Goal: Task Accomplishment & Management: Use online tool/utility

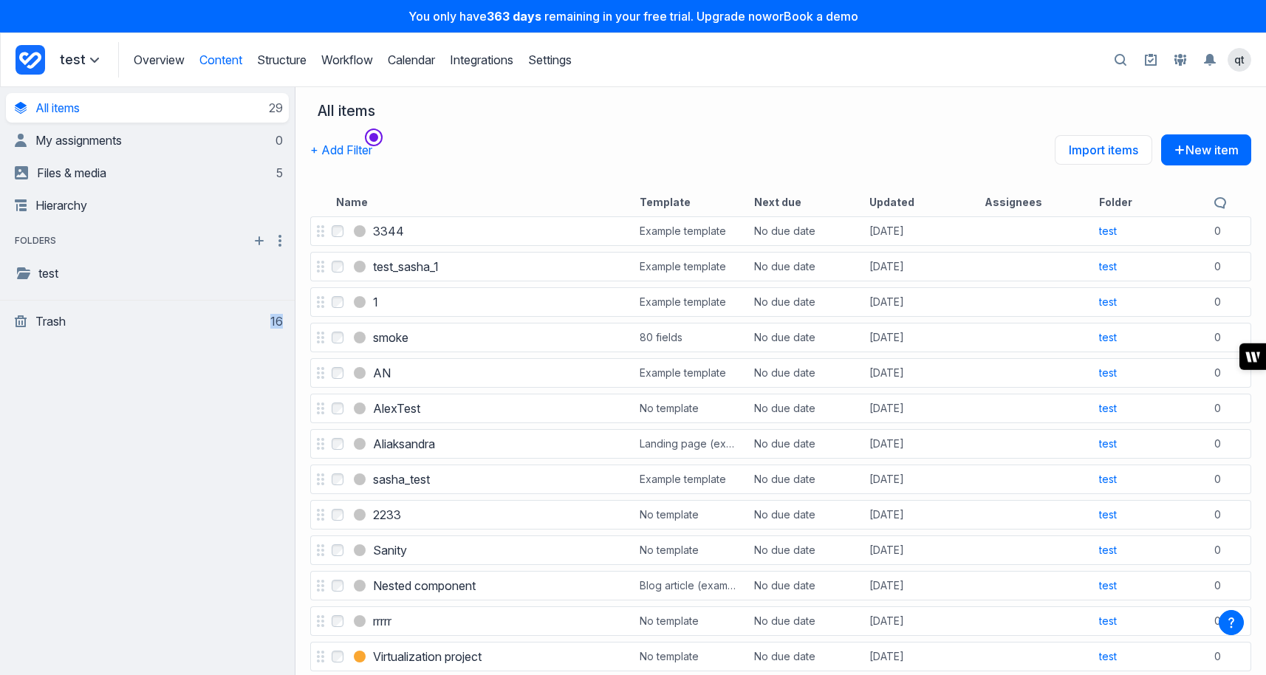
scroll to position [22, 0]
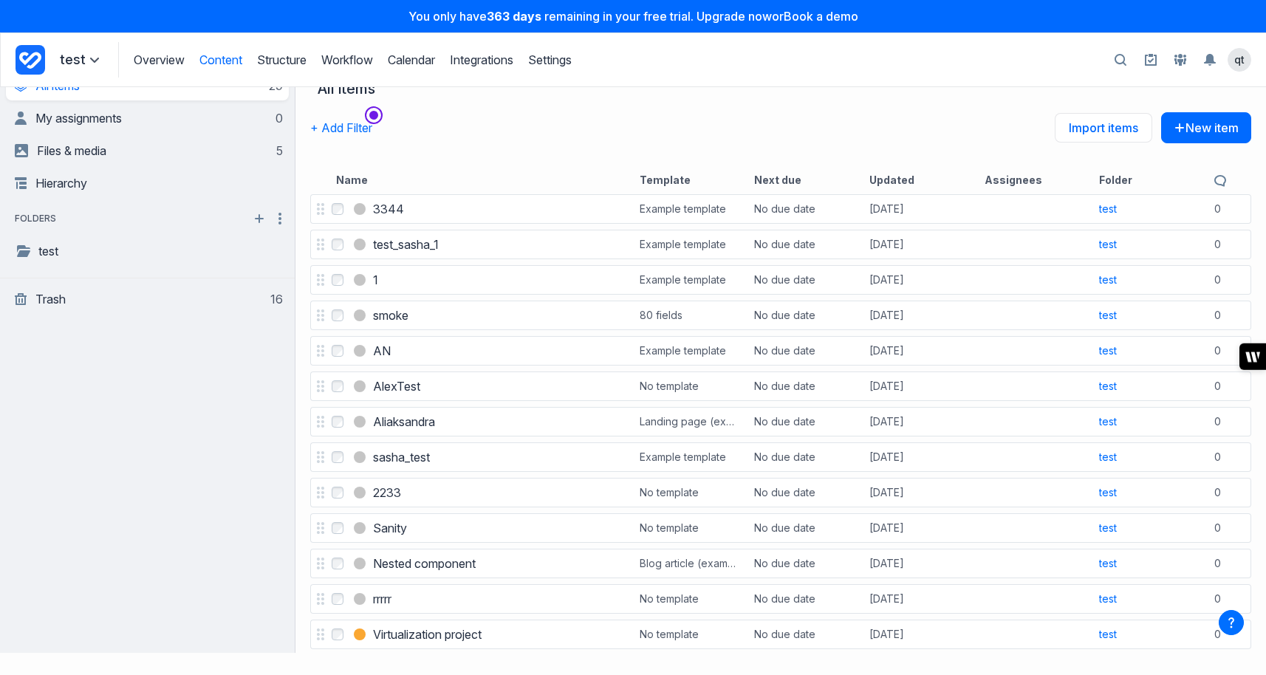
drag, startPoint x: 186, startPoint y: 688, endPoint x: 112, endPoint y: 541, distance: 164.9
click at [113, 544] on div "**********" at bounding box center [148, 359] width 296 height 588
click at [112, 541] on div "**********" at bounding box center [148, 359] width 296 height 588
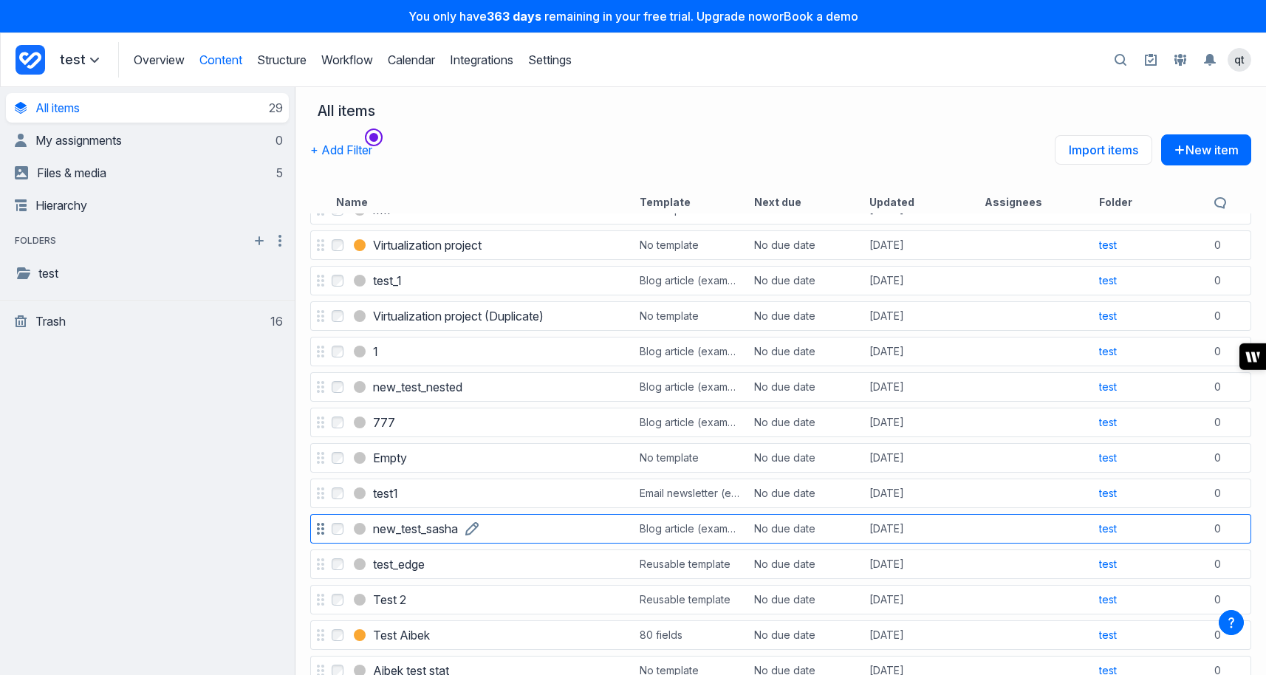
scroll to position [328, 0]
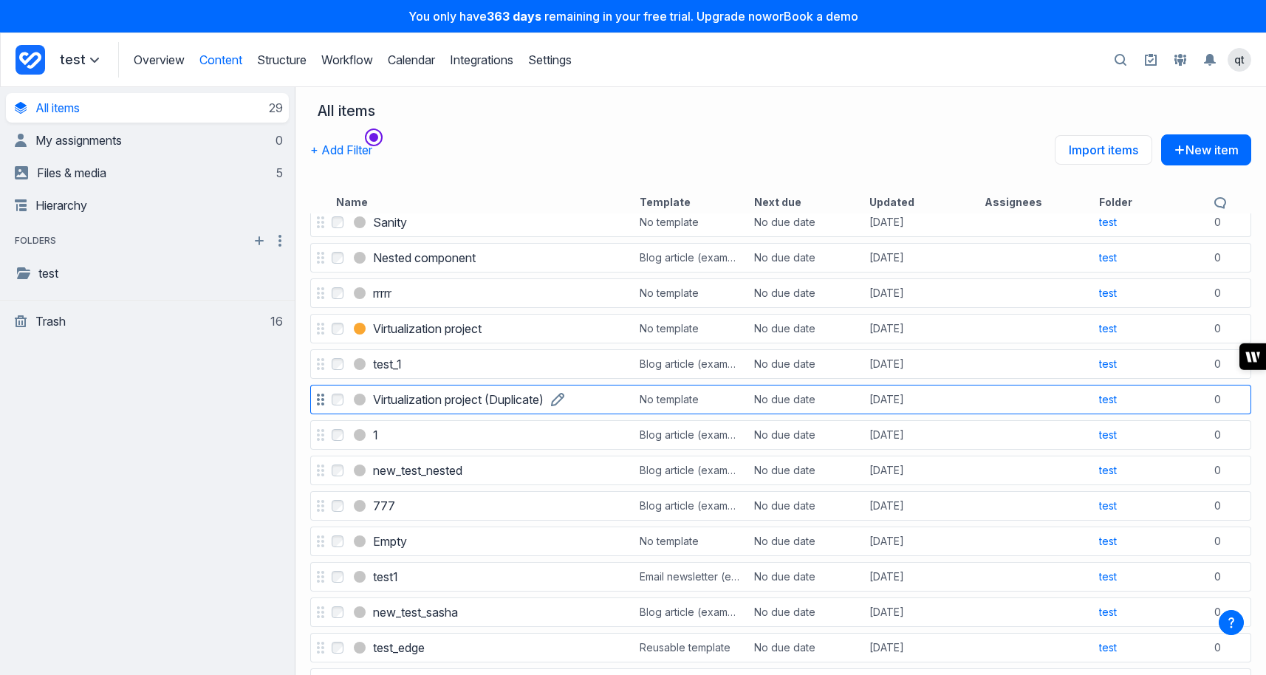
click at [461, 396] on h3 "Virtualization project (Duplicate)" at bounding box center [458, 400] width 171 height 18
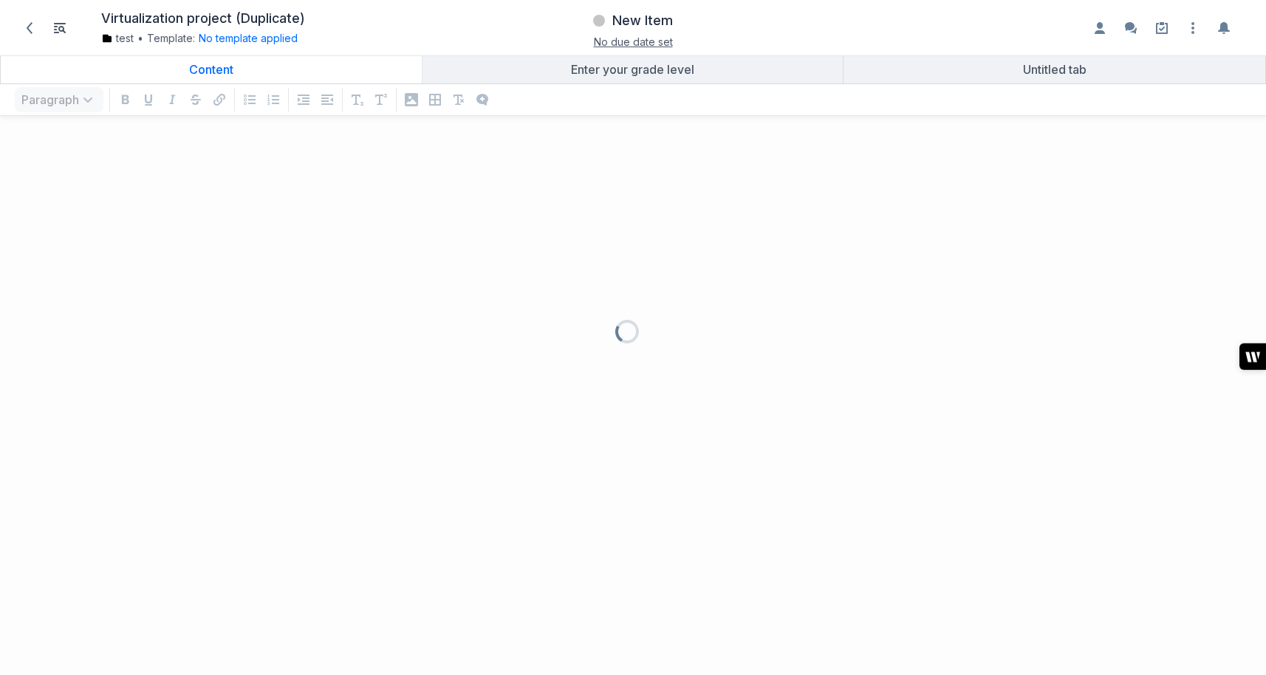
scroll to position [529, 1266]
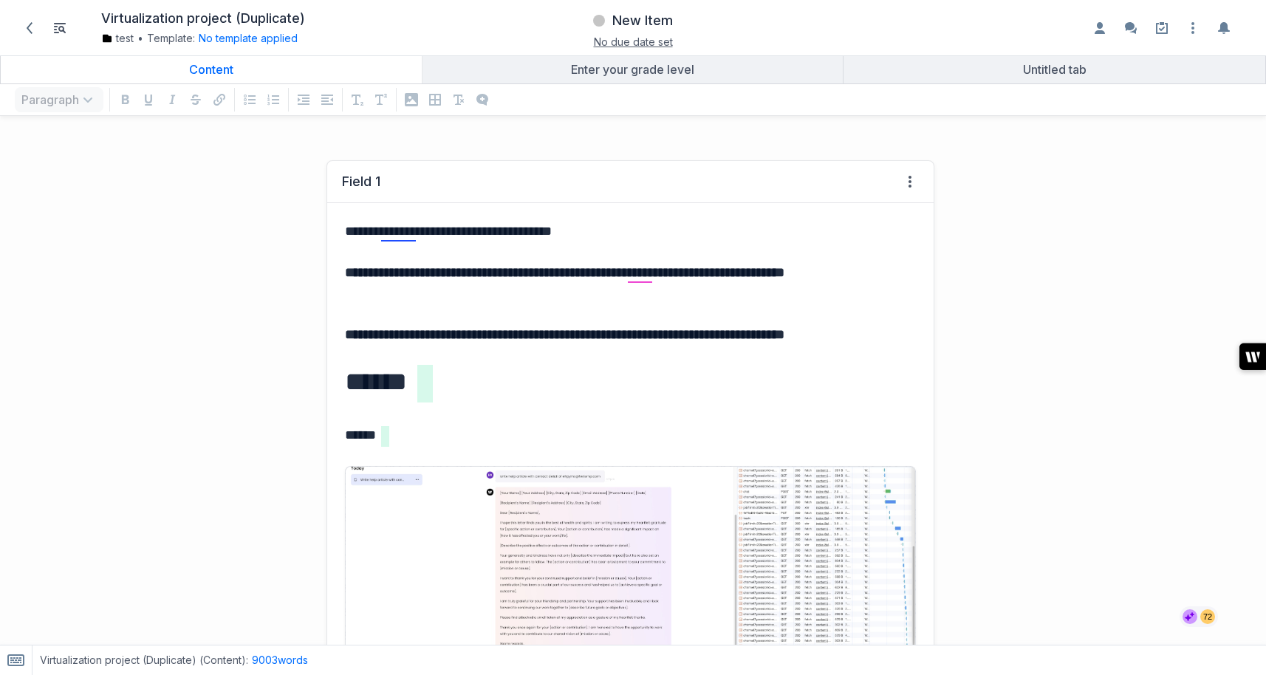
click at [748, 198] on div "Field 1 View HTML View history" at bounding box center [630, 182] width 607 height 42
click at [689, 279] on strong "**********" at bounding box center [565, 272] width 440 height 13
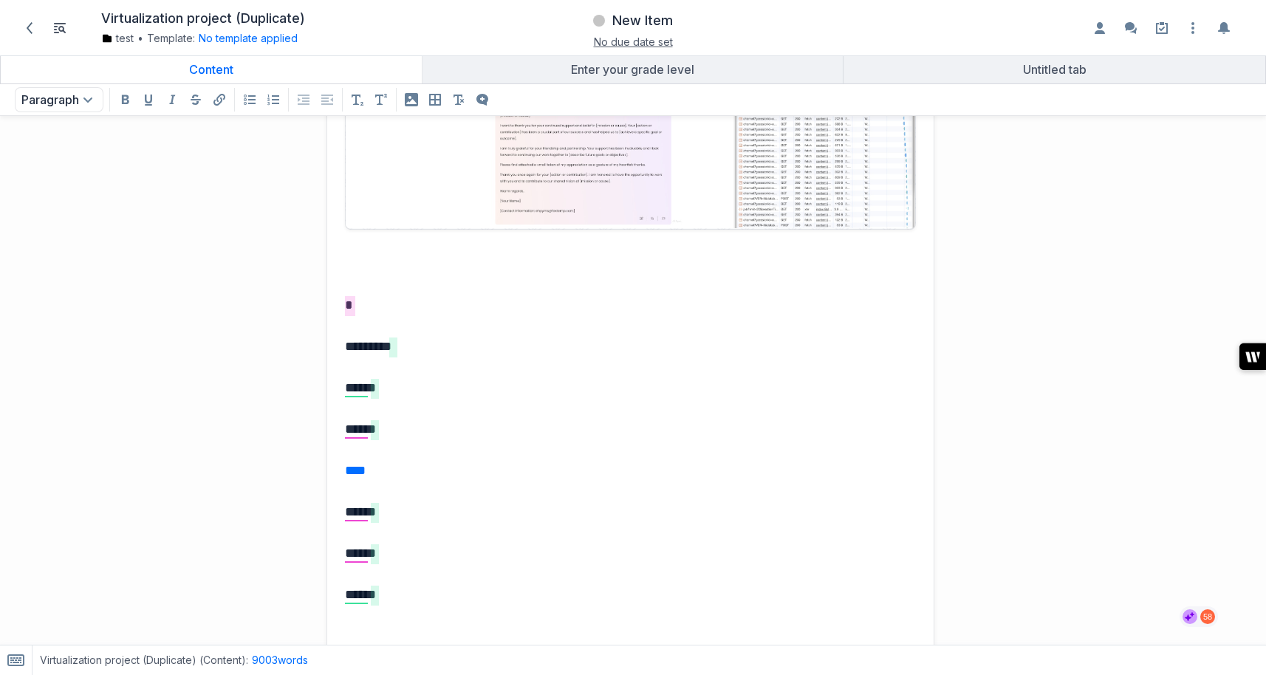
scroll to position [777, 0]
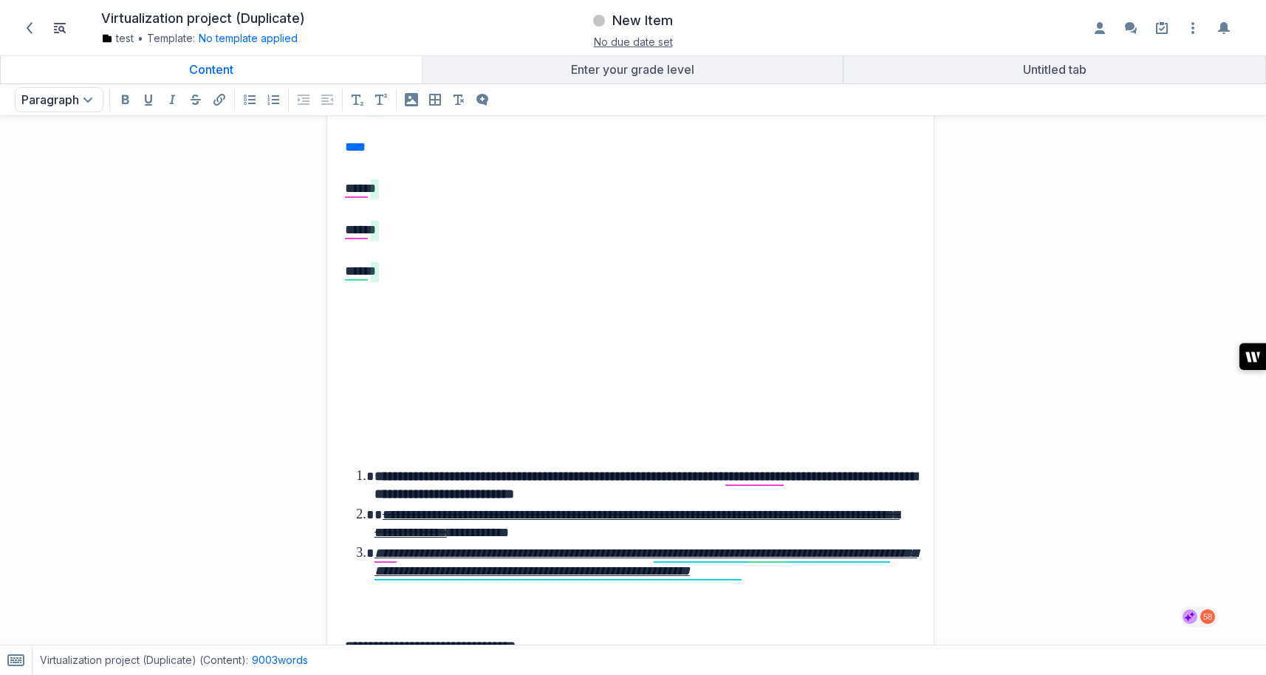
drag, startPoint x: 615, startPoint y: 441, endPoint x: 573, endPoint y: 426, distance: 43.9
click at [573, 426] on p "grid" at bounding box center [631, 436] width 572 height 21
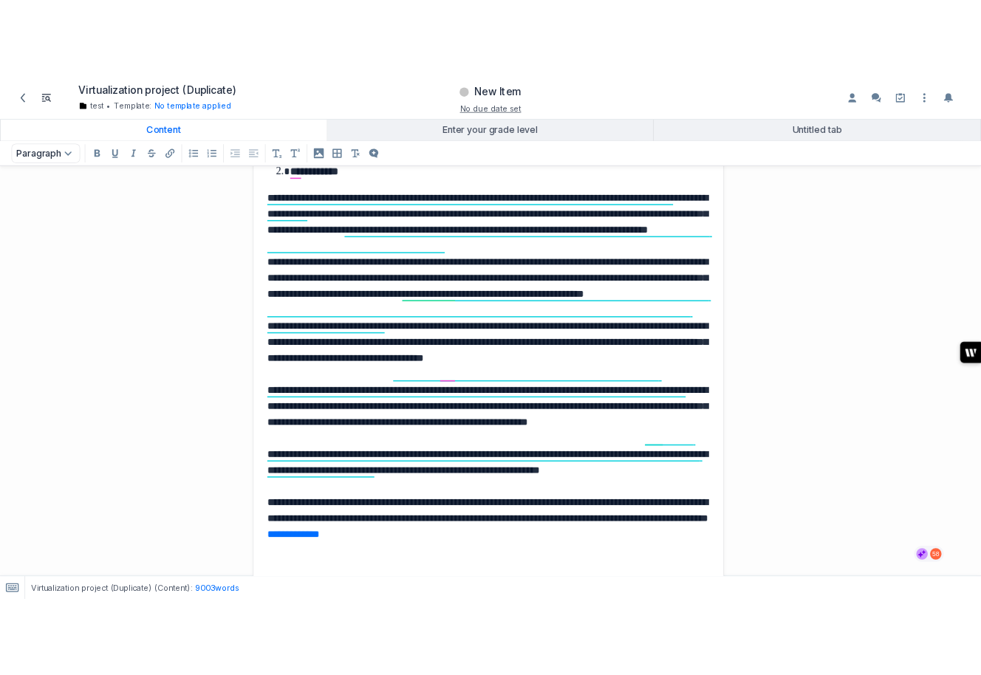
scroll to position [1908, 0]
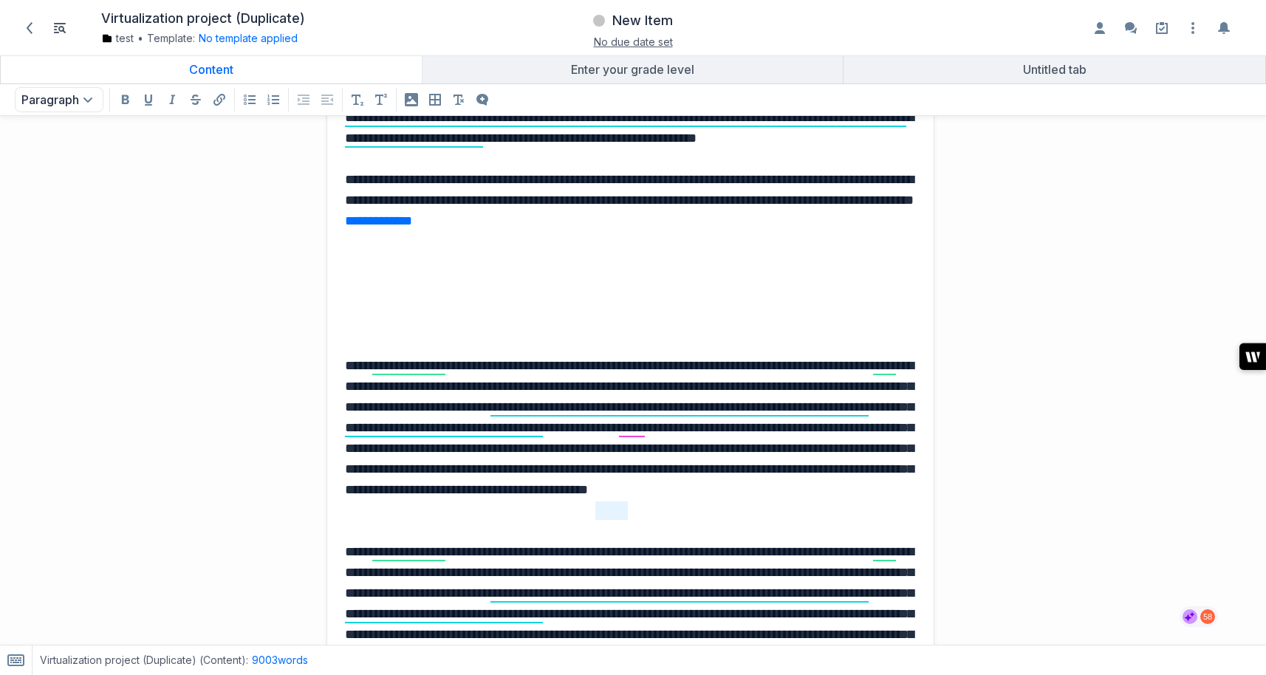
click at [574, 409] on p "**********" at bounding box center [631, 437] width 572 height 165
click at [1261, 350] on button "writer-side-panel-button" at bounding box center [1253, 357] width 27 height 27
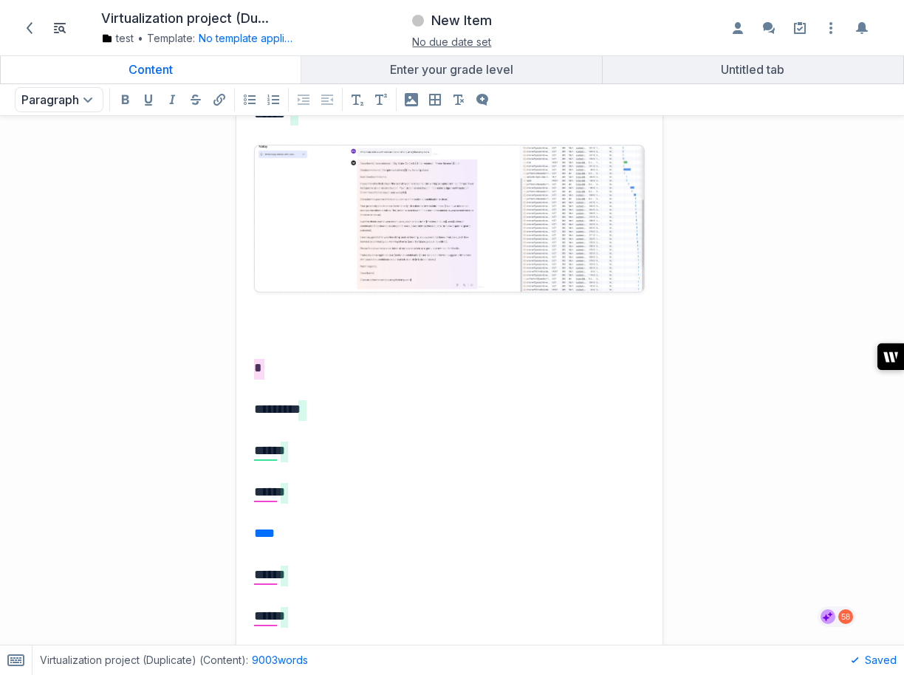
scroll to position [0, 0]
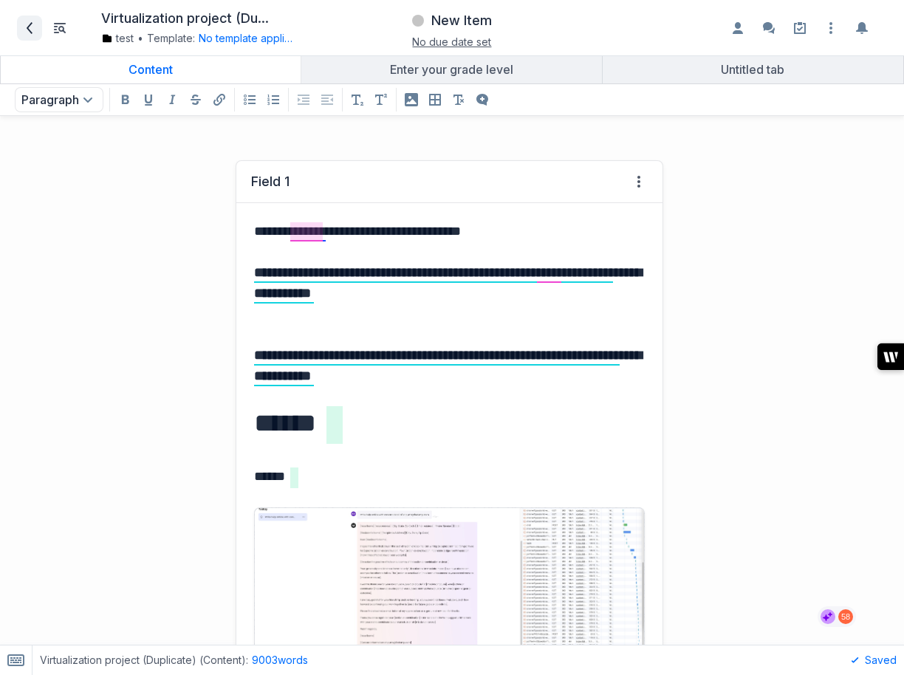
click at [27, 32] on icon at bounding box center [30, 28] width 12 height 12
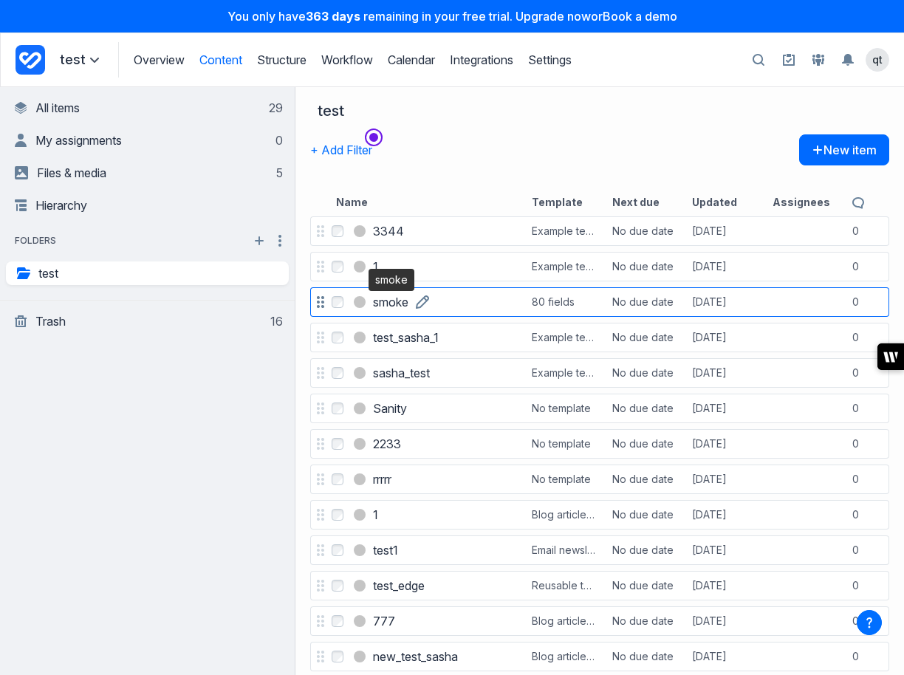
click at [397, 298] on h3 "smoke" at bounding box center [390, 302] width 35 height 18
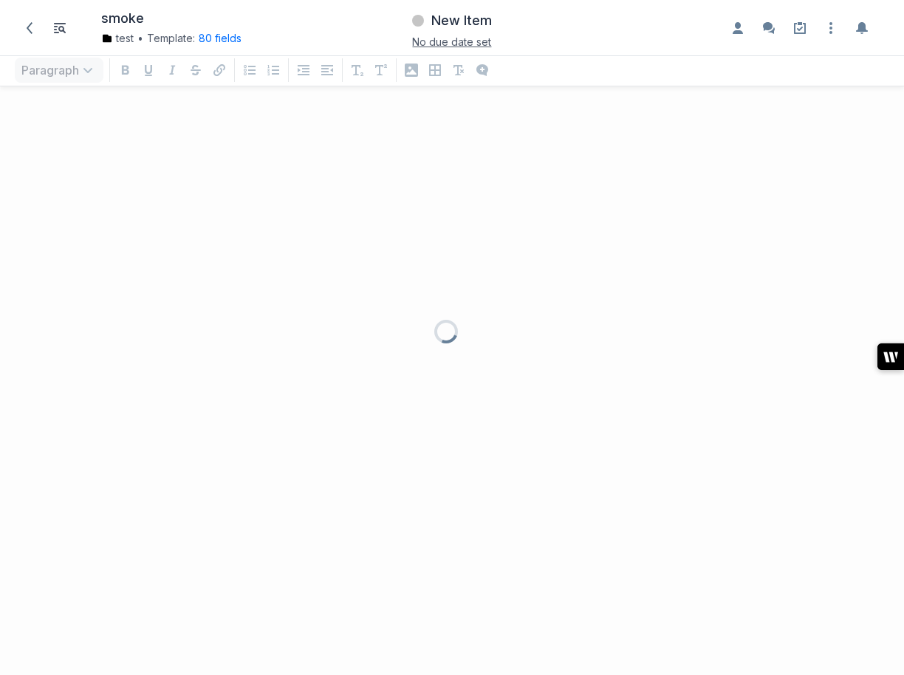
scroll to position [559, 904]
click at [397, 298] on div at bounding box center [452, 337] width 904 height 675
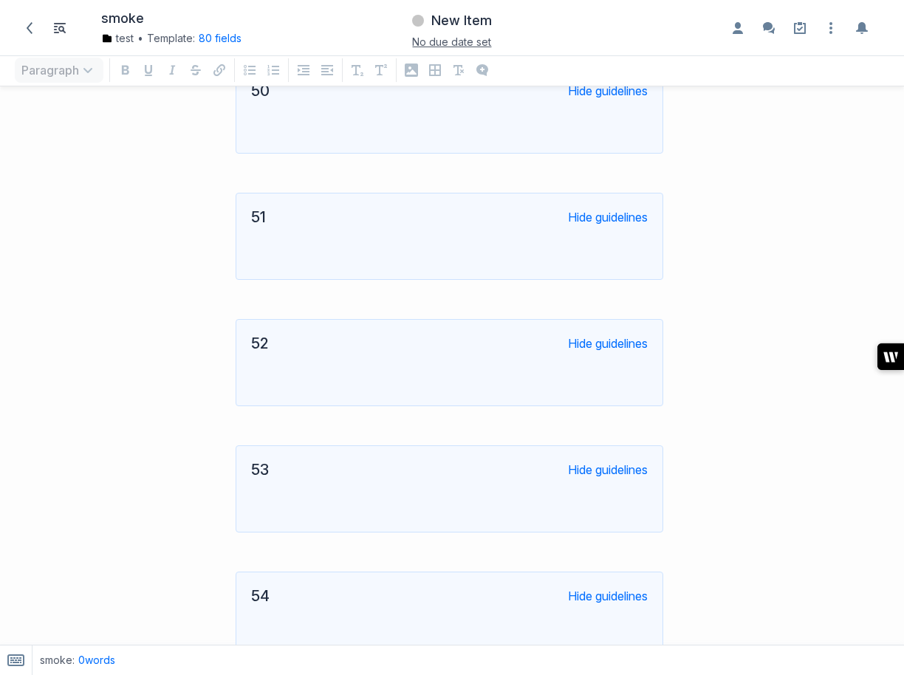
scroll to position [5467, 0]
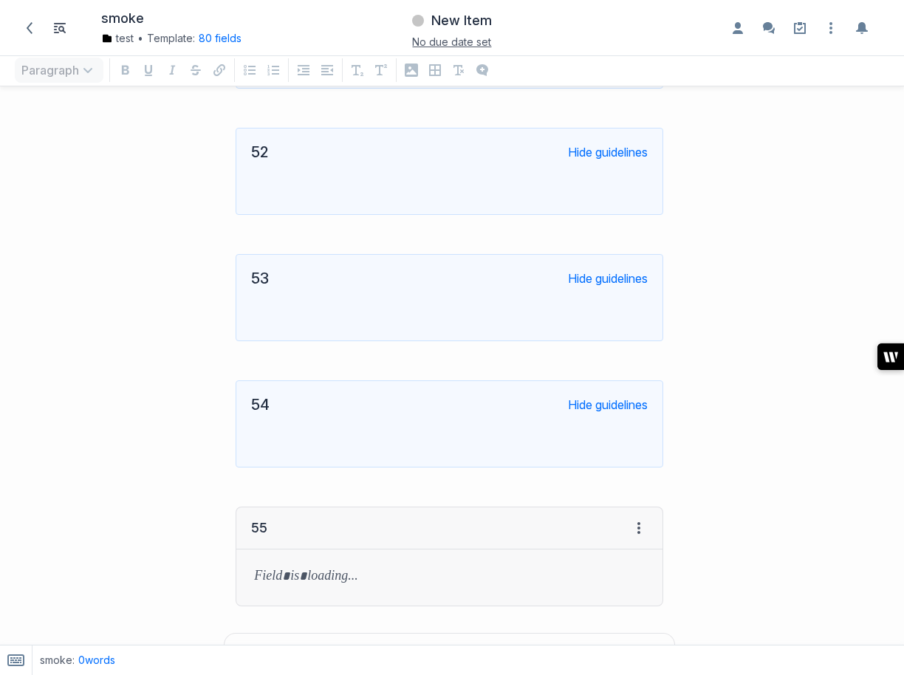
click at [30, 14] on div "smoke test • Template: 80 fields Change template 80 fields Down icon Example te…" at bounding box center [157, 27] width 295 height 41
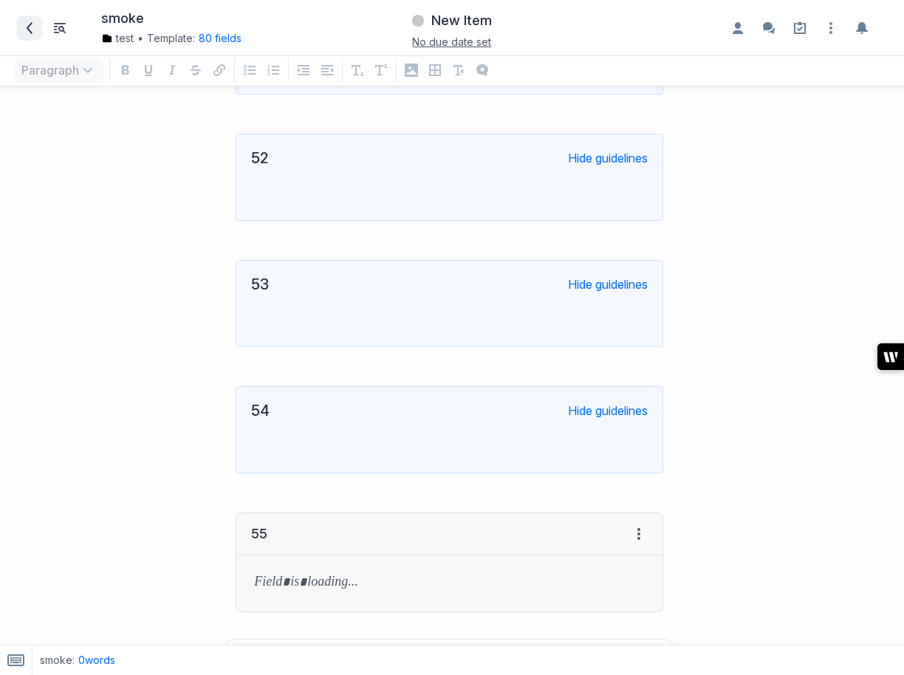
click at [31, 26] on icon at bounding box center [30, 28] width 12 height 12
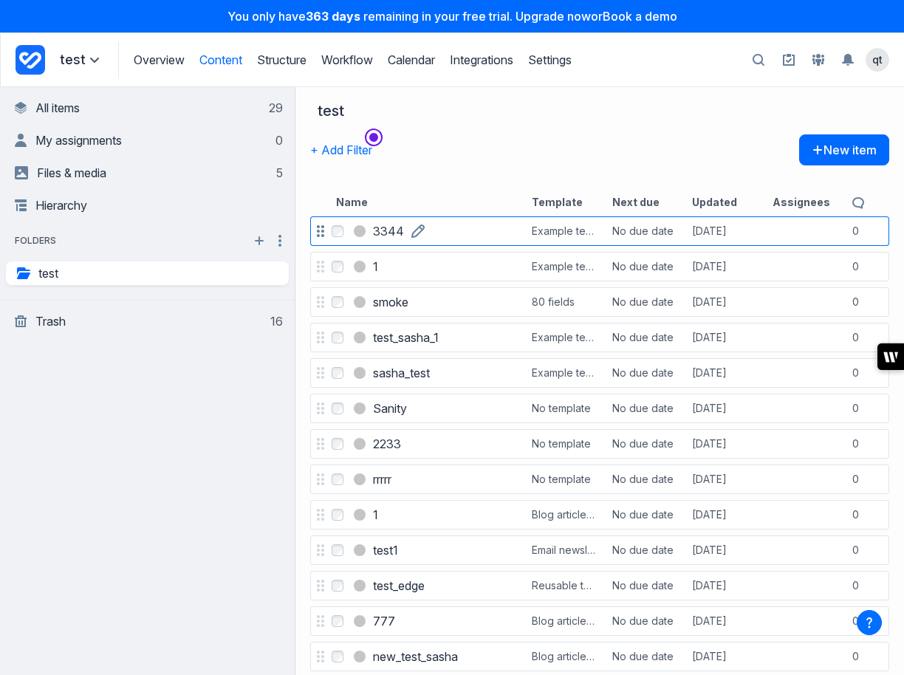
click at [397, 230] on h3 "3344" at bounding box center [388, 231] width 31 height 18
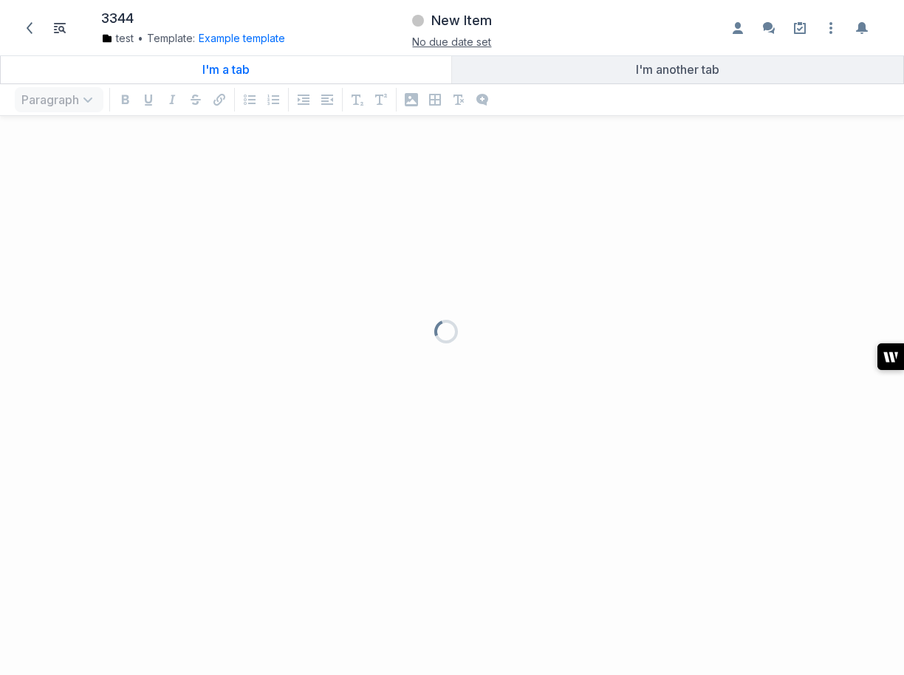
scroll to position [529, 904]
click at [431, 276] on div at bounding box center [452, 337] width 904 height 675
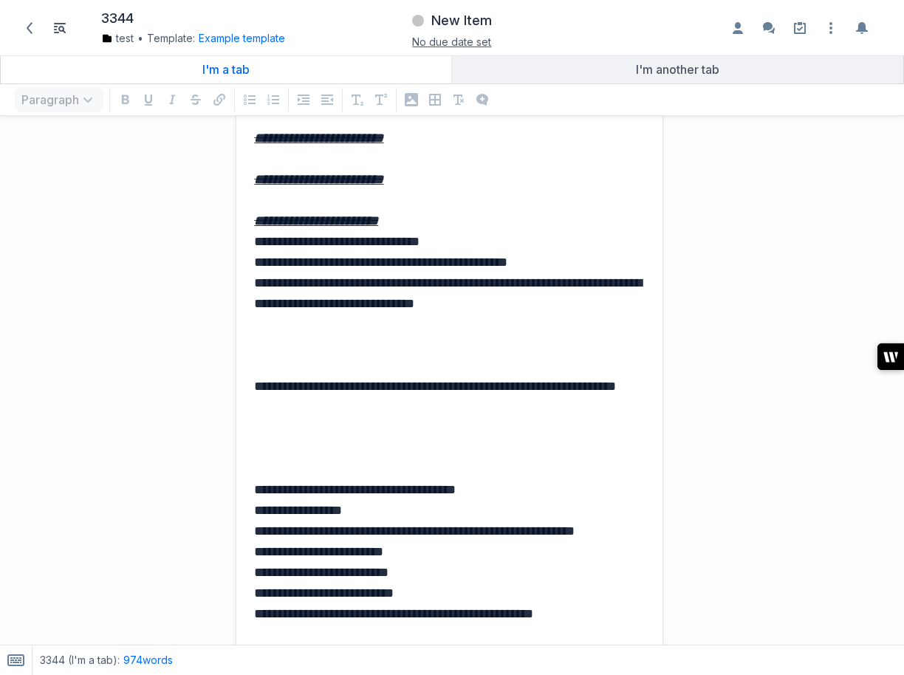
scroll to position [653, 0]
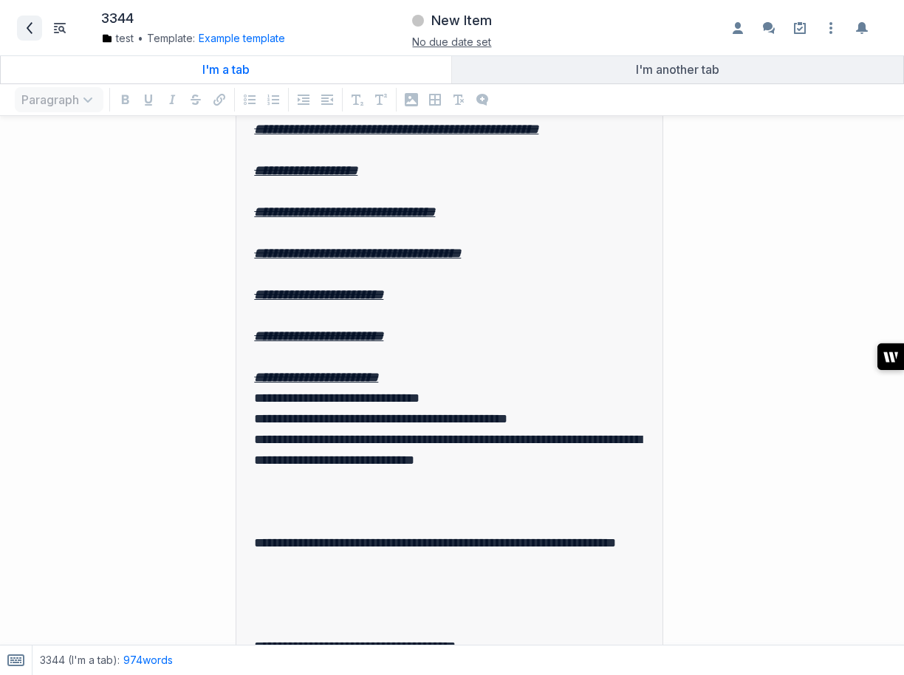
click at [27, 24] on icon at bounding box center [30, 28] width 12 height 12
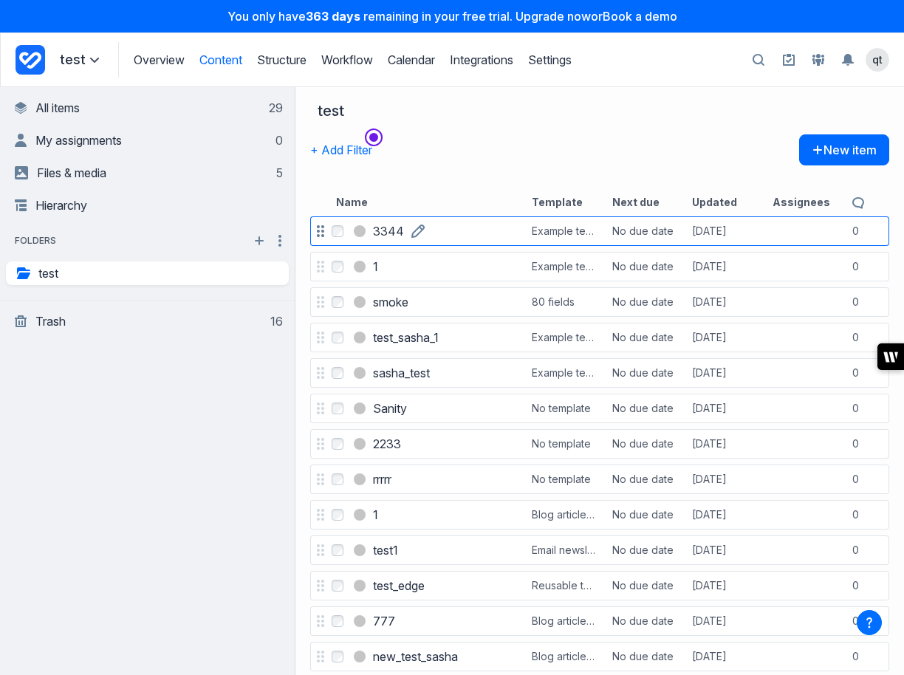
click at [385, 229] on h3 "3344" at bounding box center [388, 231] width 31 height 18
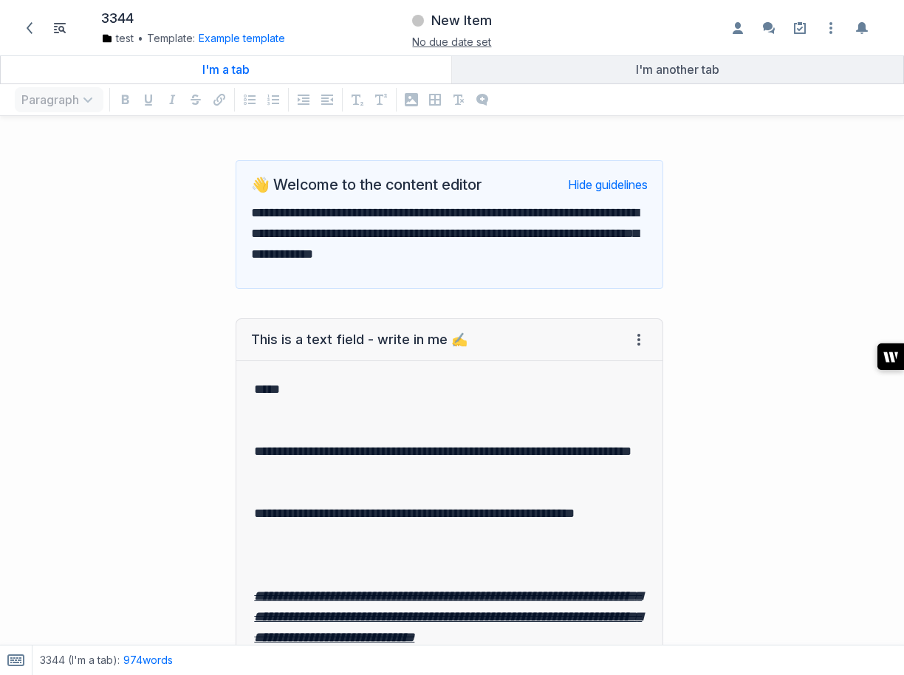
scroll to position [529, 904]
click at [408, 390] on p "*****" at bounding box center [449, 399] width 391 height 41
click at [414, 469] on p "**********" at bounding box center [449, 461] width 391 height 41
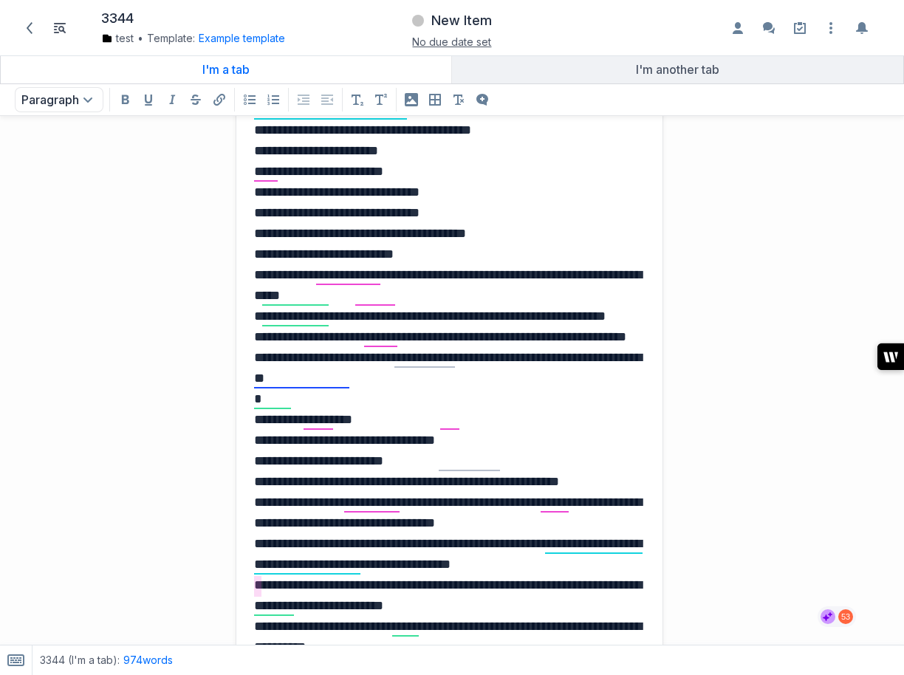
scroll to position [2237, 0]
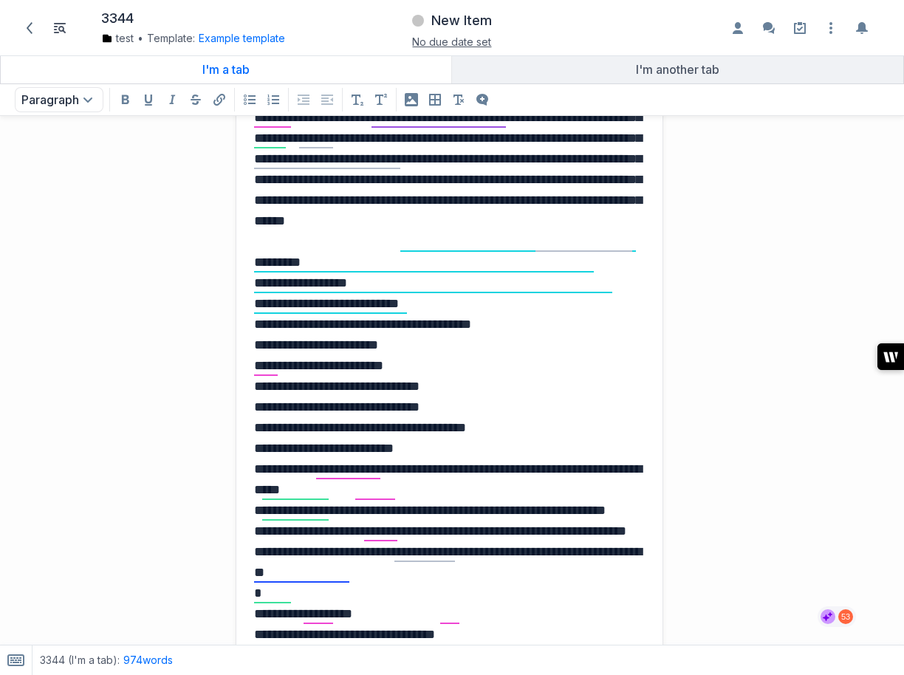
click at [447, 267] on p "**********" at bounding box center [449, 520] width 391 height 1903
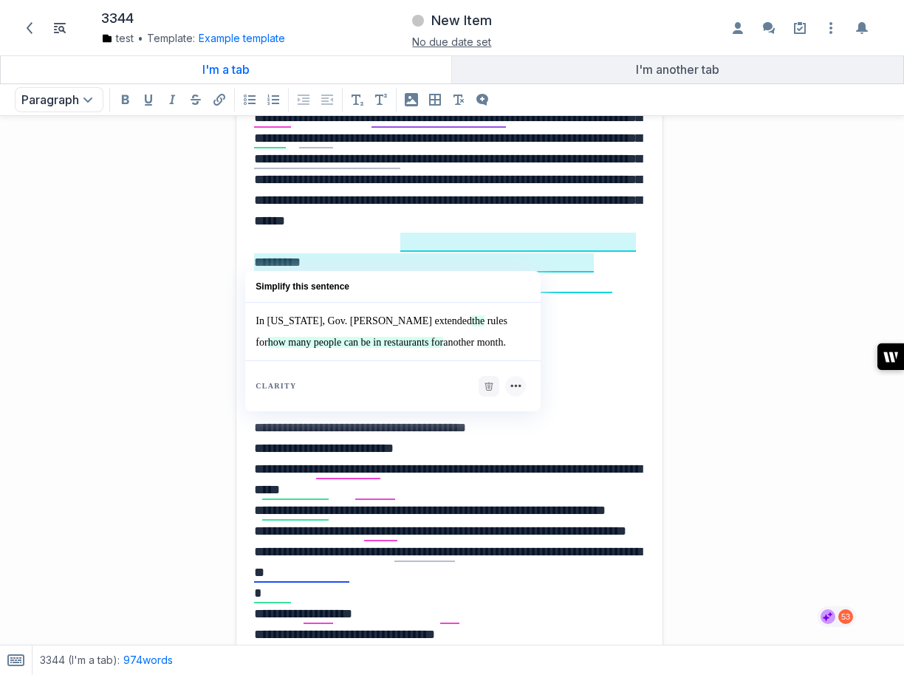
click at [450, 232] on p "**********" at bounding box center [449, 520] width 391 height 1903
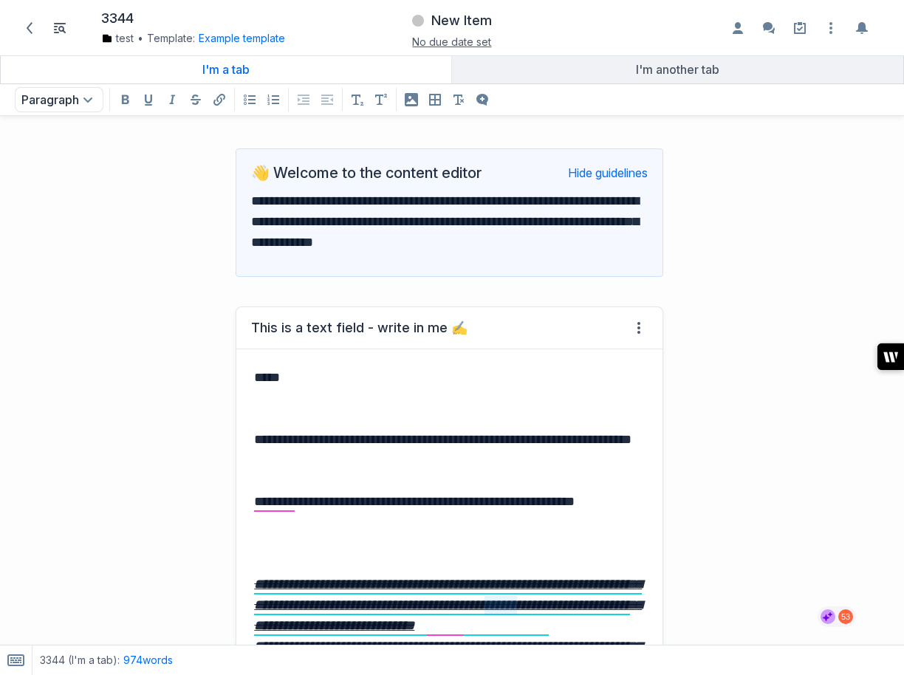
scroll to position [13, 0]
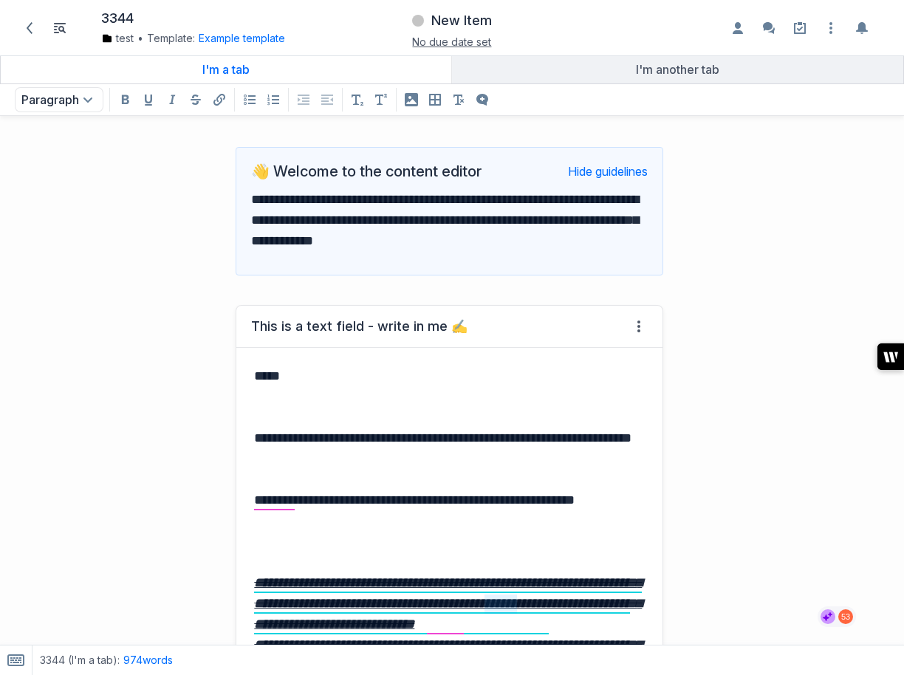
click at [338, 576] on u "**********" at bounding box center [448, 603] width 388 height 55
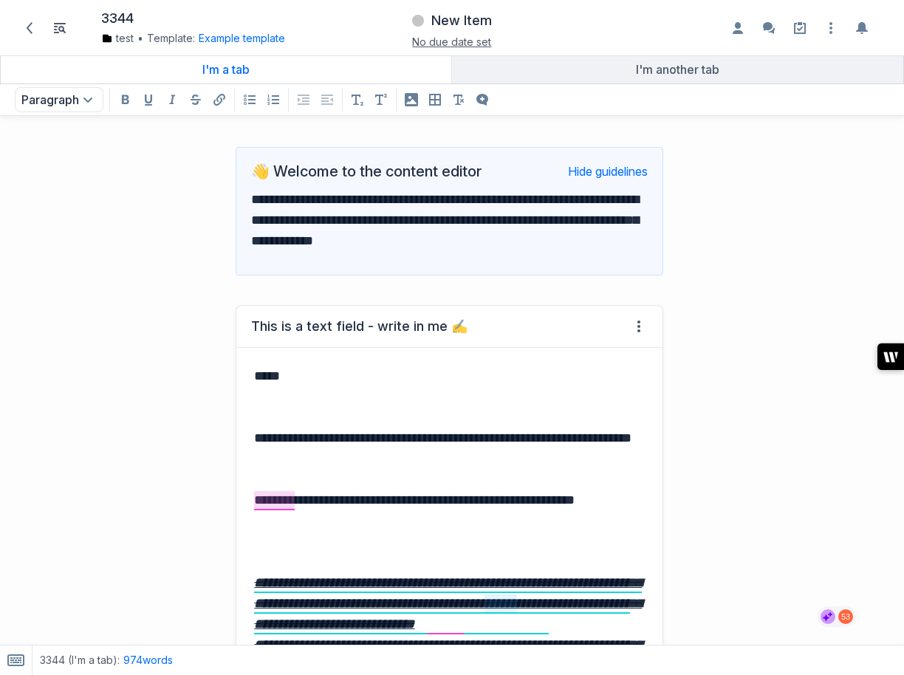
click at [270, 501] on p "**********" at bounding box center [449, 500] width 391 height 21
click at [31, 31] on icon at bounding box center [30, 28] width 6 height 12
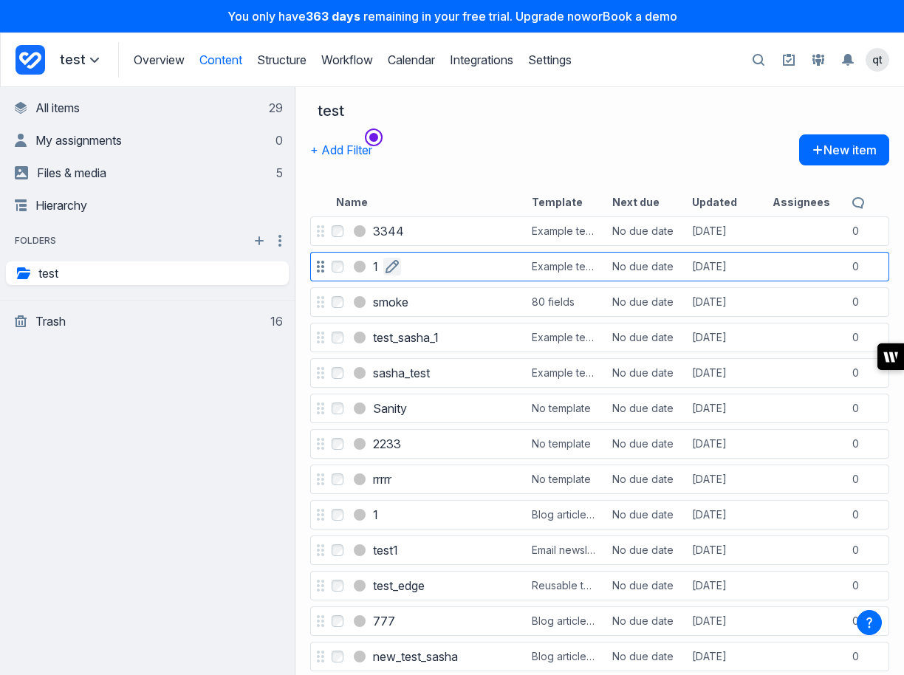
click at [384, 268] on button "button" at bounding box center [392, 267] width 18 height 18
click at [379, 262] on input "*" at bounding box center [431, 266] width 116 height 15
click at [396, 272] on input "*" at bounding box center [431, 266] width 116 height 15
click at [419, 267] on input "*" at bounding box center [431, 266] width 116 height 15
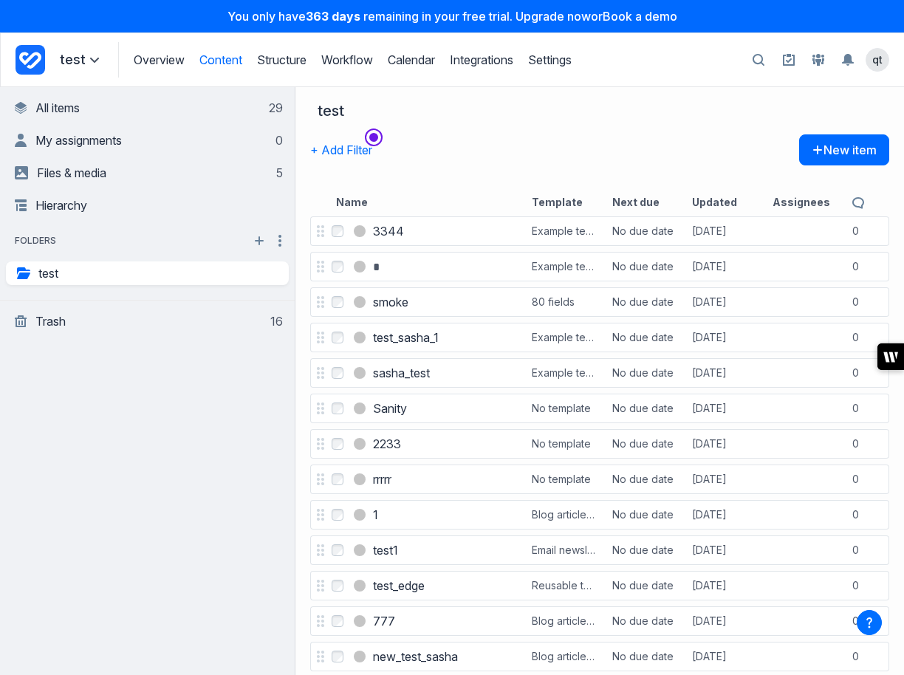
click at [417, 158] on div "+ Add Filter New item" at bounding box center [599, 160] width 579 height 53
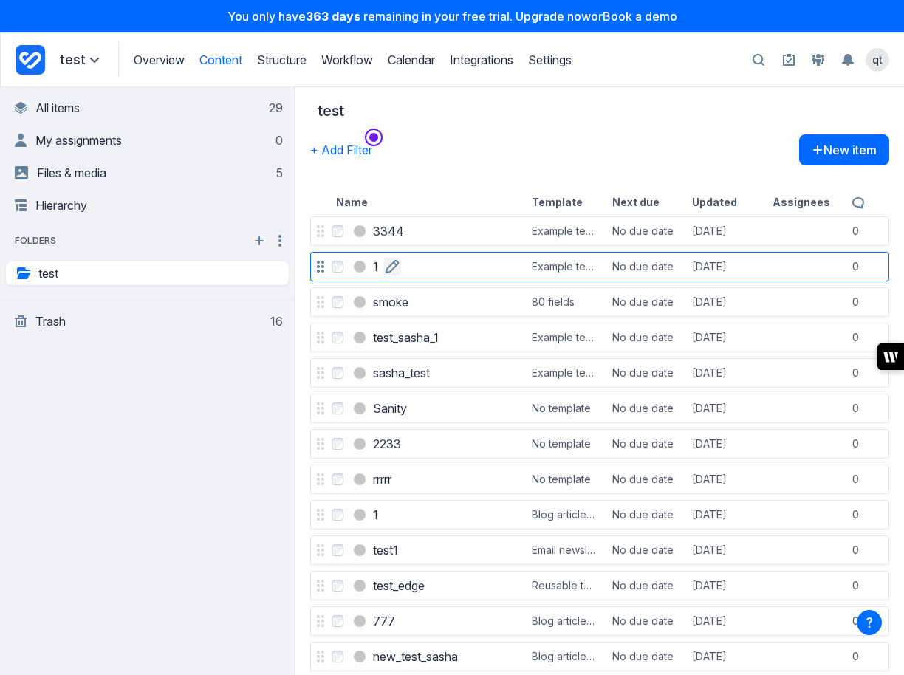
click at [386, 265] on icon "button" at bounding box center [392, 266] width 13 height 13
click at [442, 176] on div "+ Add Filter New item" at bounding box center [599, 160] width 579 height 53
click at [376, 265] on h3 "1" at bounding box center [375, 267] width 5 height 18
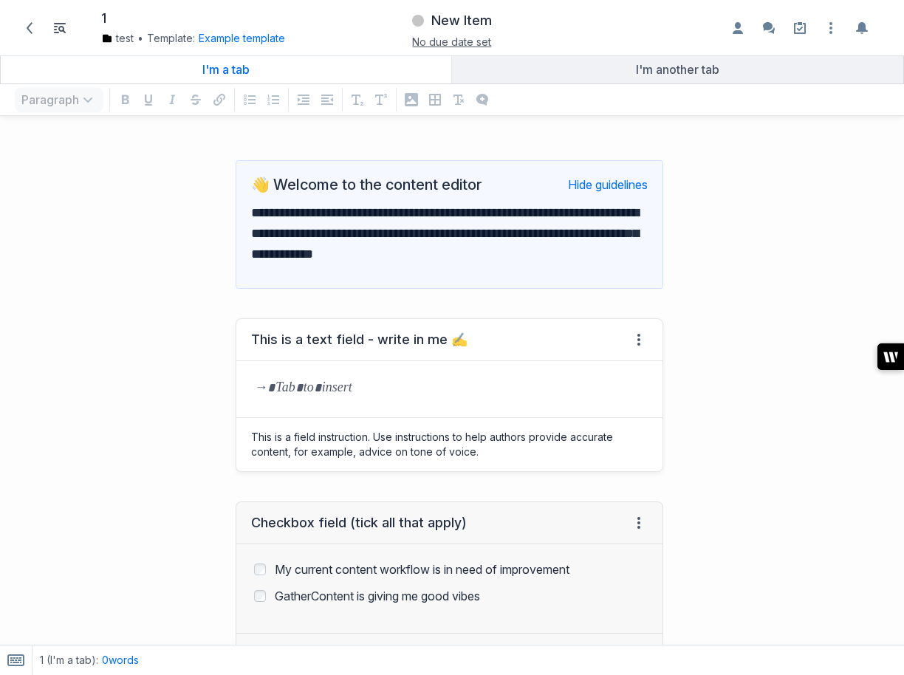
click at [381, 400] on div "grid" at bounding box center [449, 389] width 426 height 56
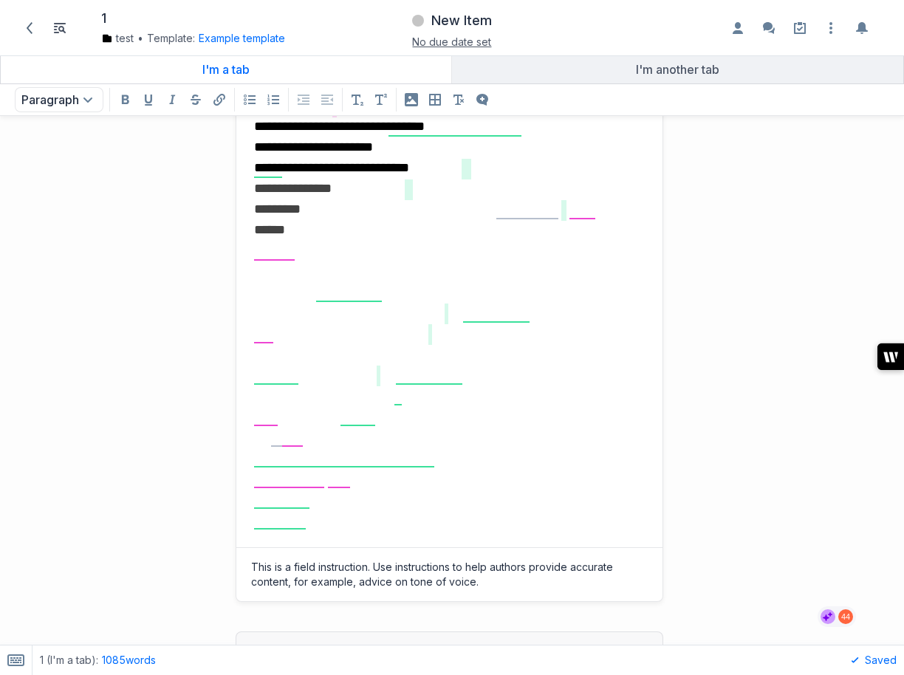
scroll to position [3081, 0]
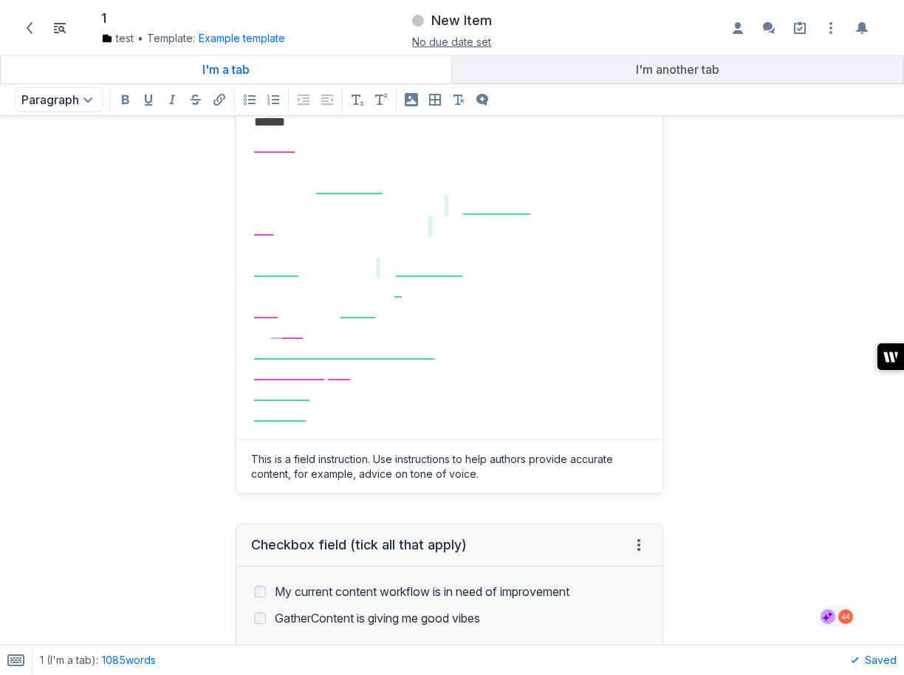
click at [361, 66] on span "**********" at bounding box center [331, 59] width 155 height 13
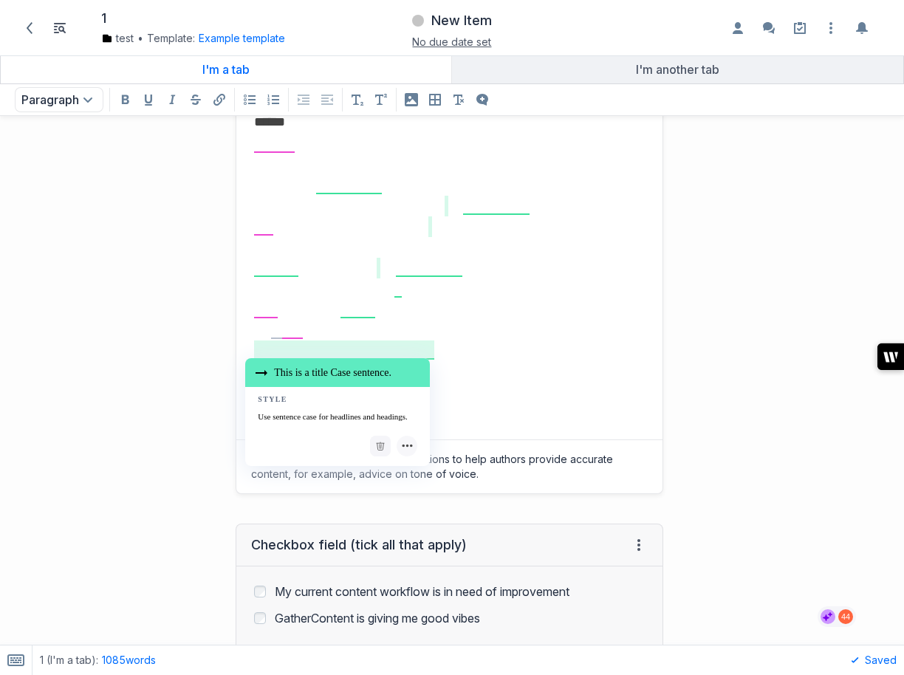
click at [367, 373] on div "This is a title Case sentence." at bounding box center [337, 372] width 185 height 29
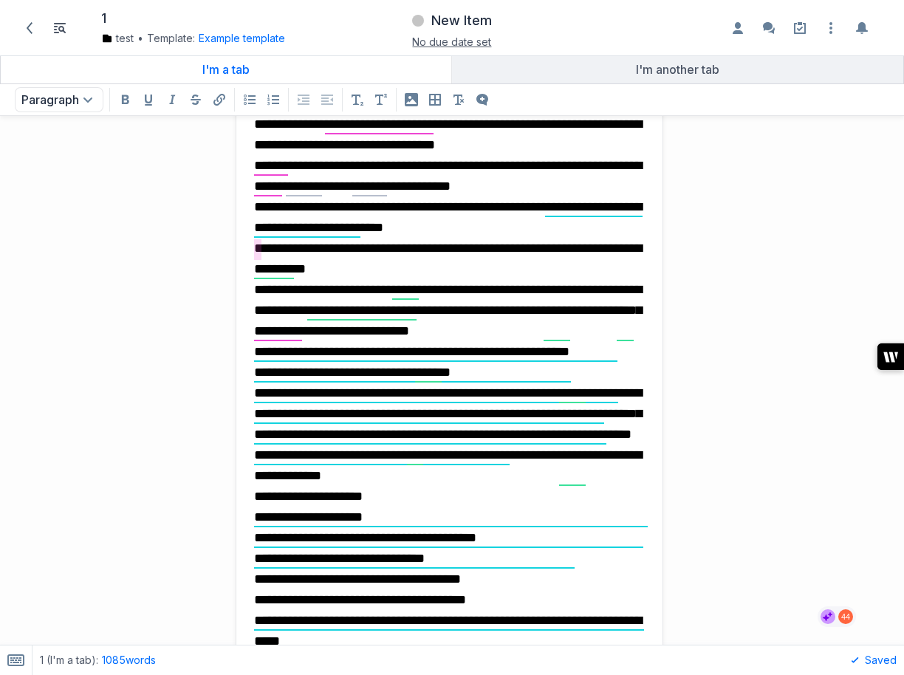
scroll to position [2304, 0]
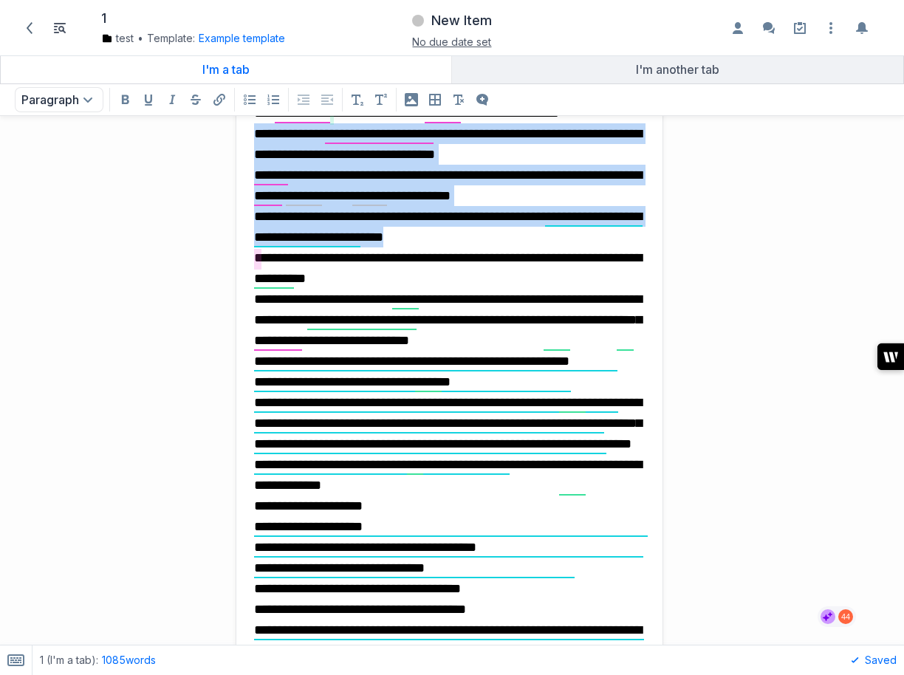
drag, startPoint x: 528, startPoint y: 465, endPoint x: 244, endPoint y: 360, distance: 303.4
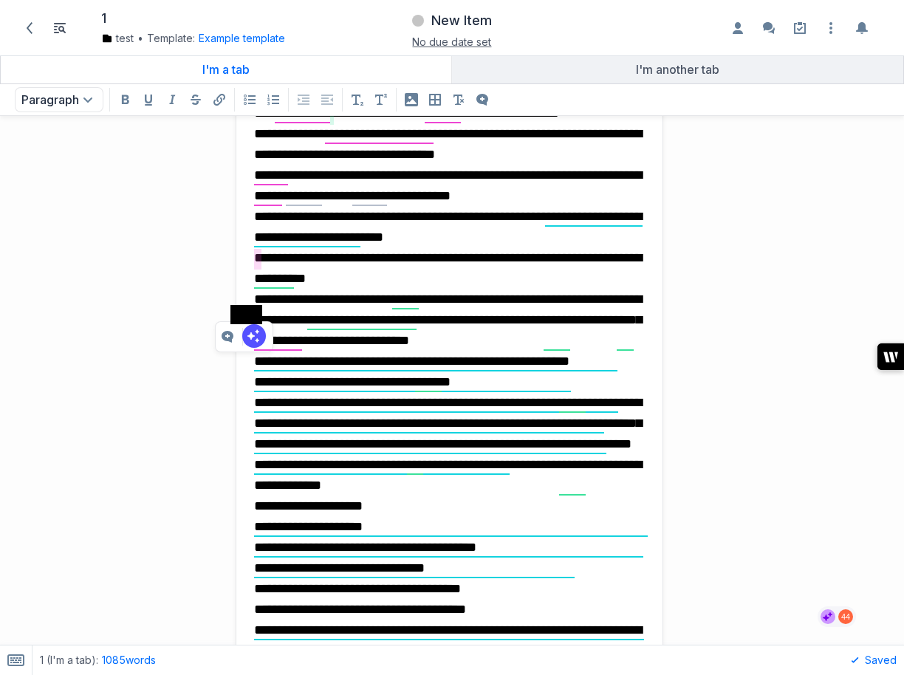
click at [255, 341] on span at bounding box center [254, 336] width 24 height 24
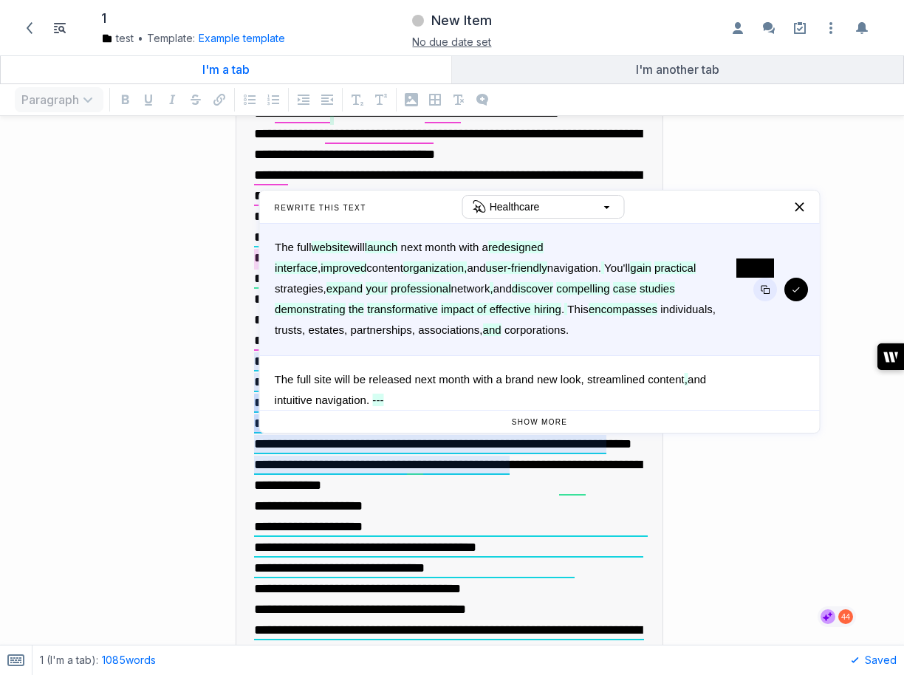
click at [770, 288] on button "button" at bounding box center [766, 290] width 24 height 24
click at [801, 287] on button "button" at bounding box center [797, 290] width 24 height 24
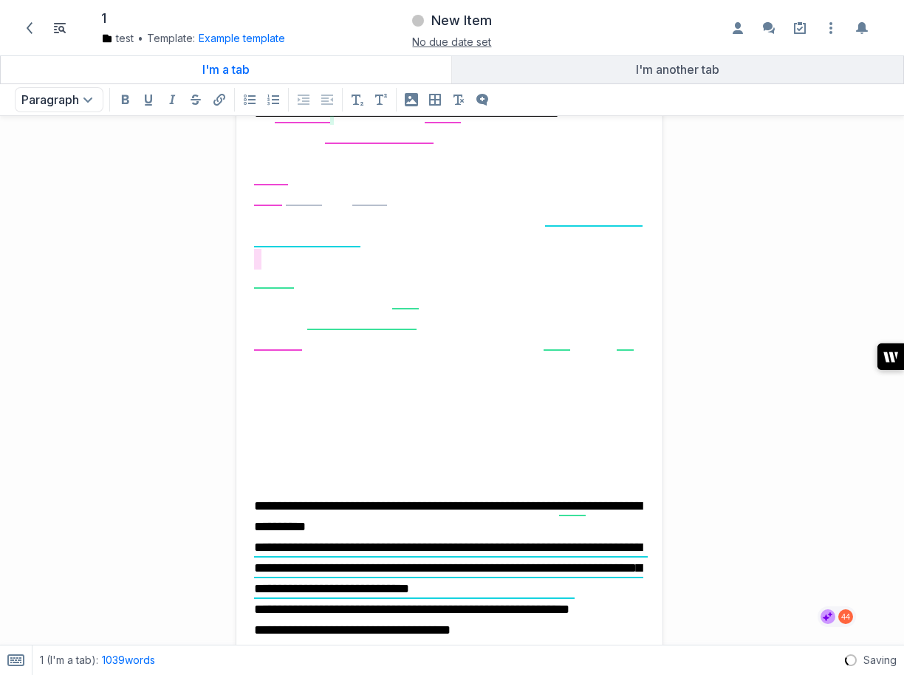
click at [475, 389] on p "grid" at bounding box center [449, 382] width 391 height 21
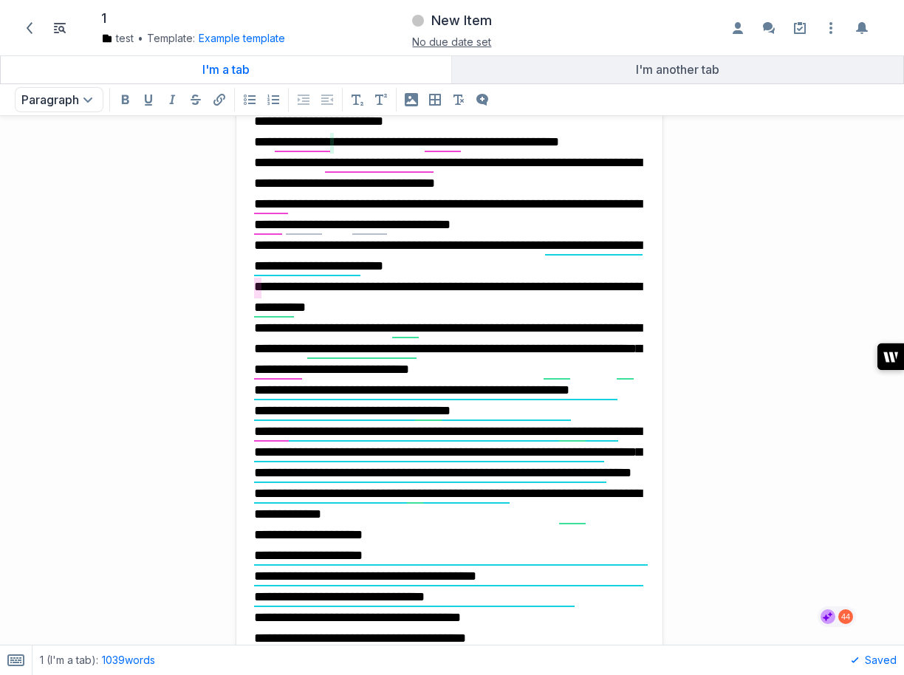
scroll to position [1914, 0]
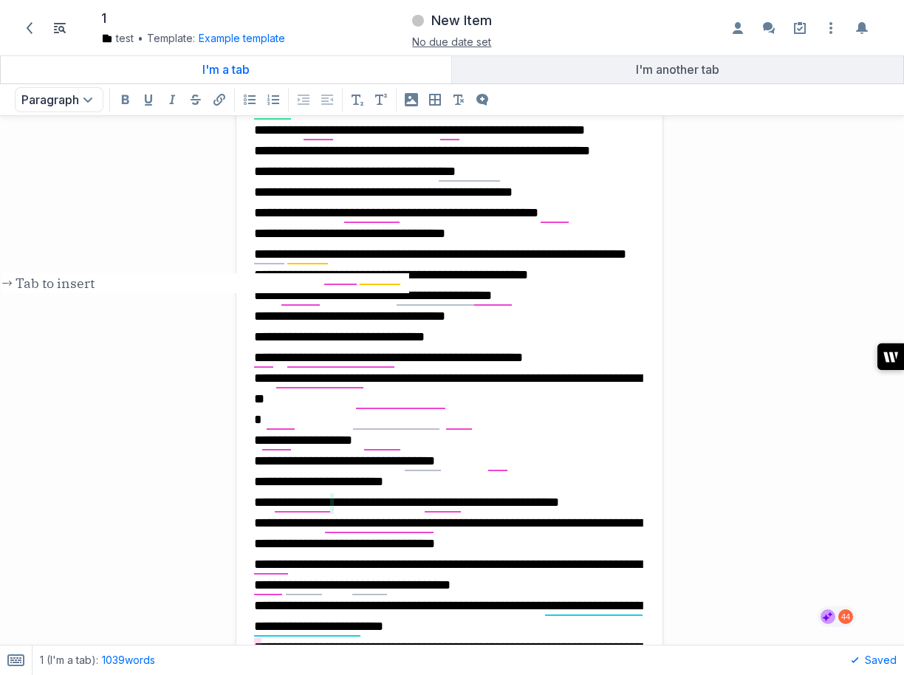
click at [490, 332] on p "**********" at bounding box center [449, 27] width 391 height 3124
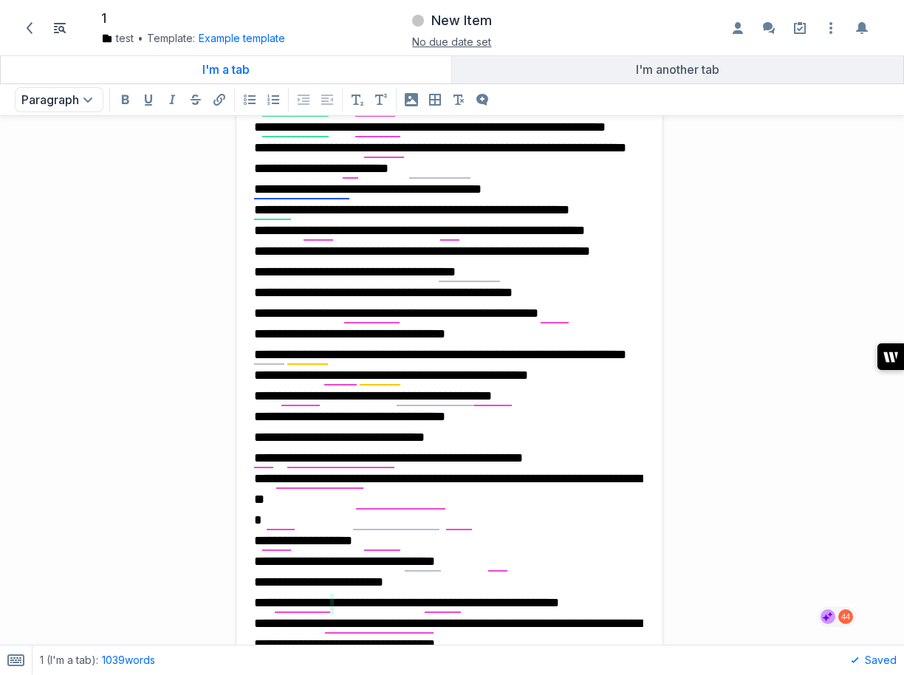
scroll to position [1291, 0]
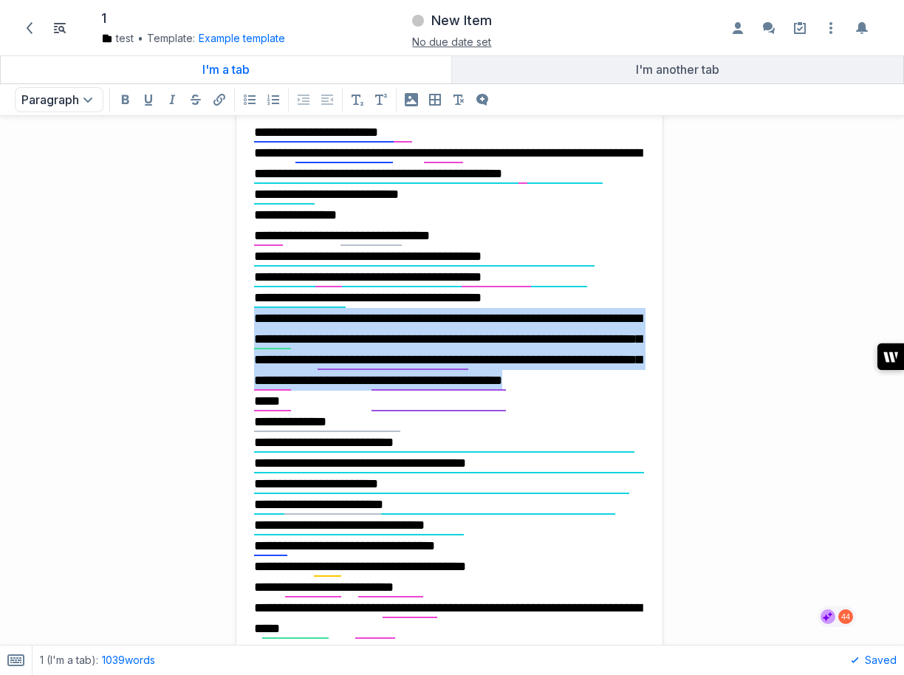
drag, startPoint x: 472, startPoint y: 527, endPoint x: 254, endPoint y: 443, distance: 233.7
click at [254, 443] on p "**********" at bounding box center [449, 650] width 391 height 3124
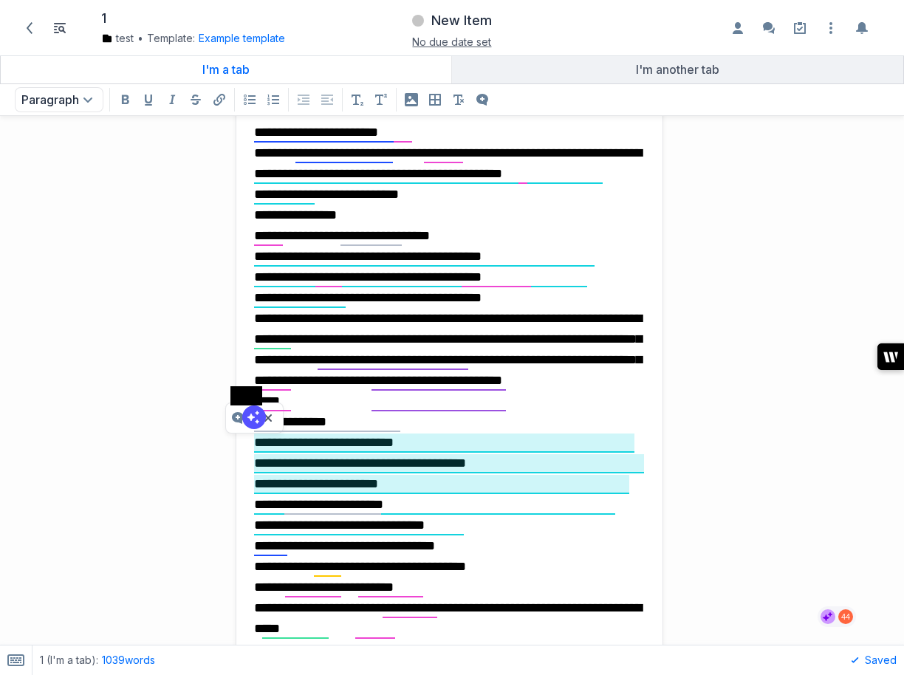
click at [250, 423] on span at bounding box center [254, 418] width 24 height 24
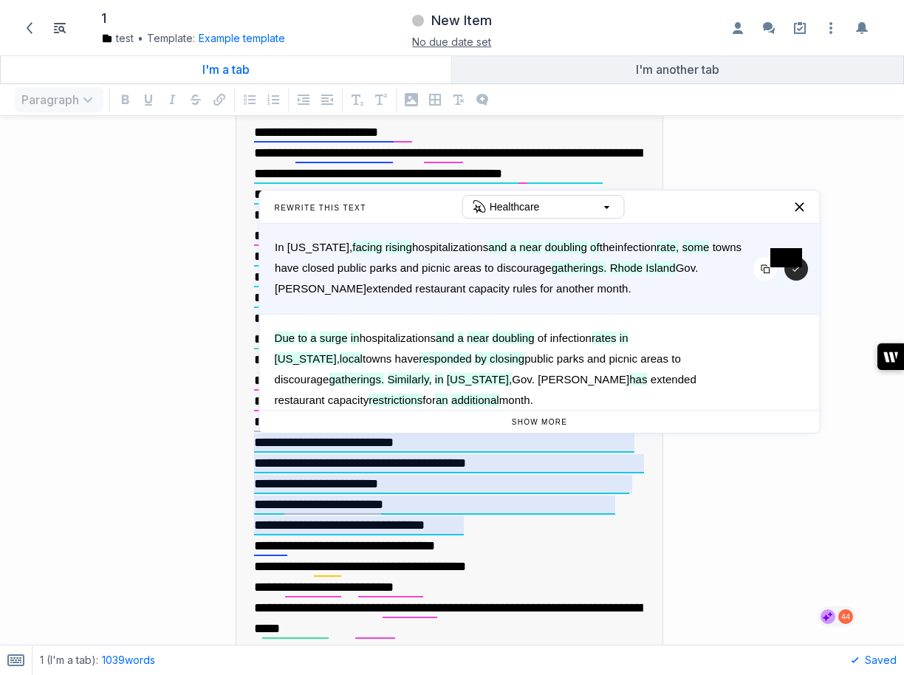
click at [792, 274] on button "button" at bounding box center [797, 269] width 24 height 24
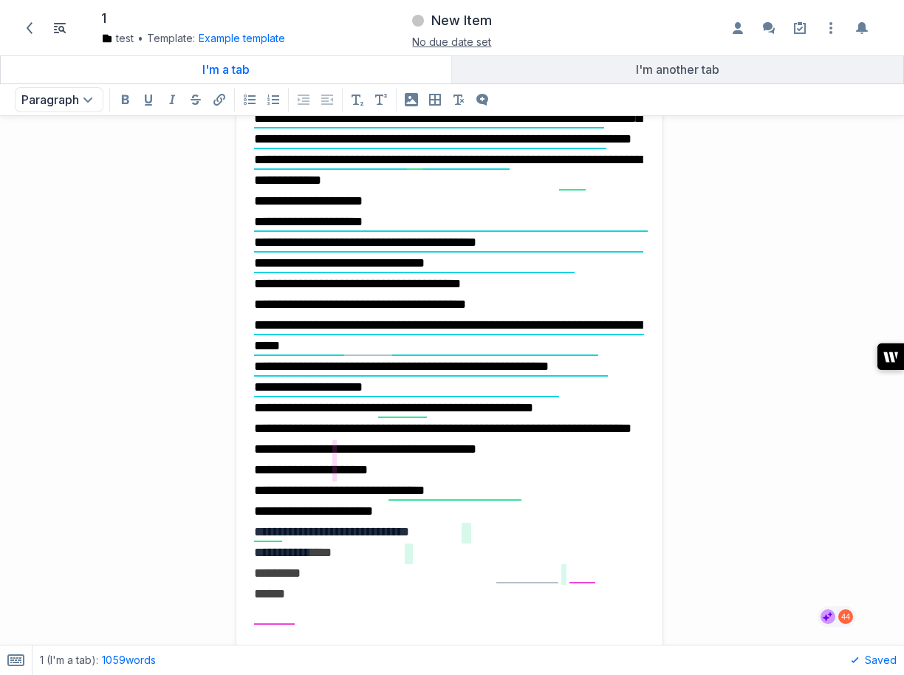
scroll to position [2630, 0]
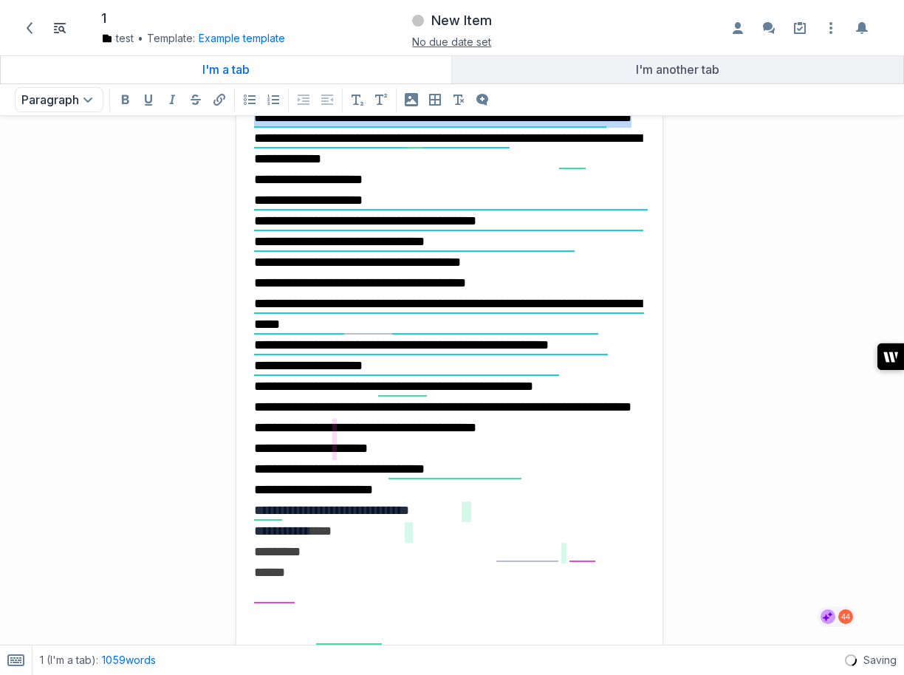
drag, startPoint x: 562, startPoint y: 366, endPoint x: 247, endPoint y: 298, distance: 322.7
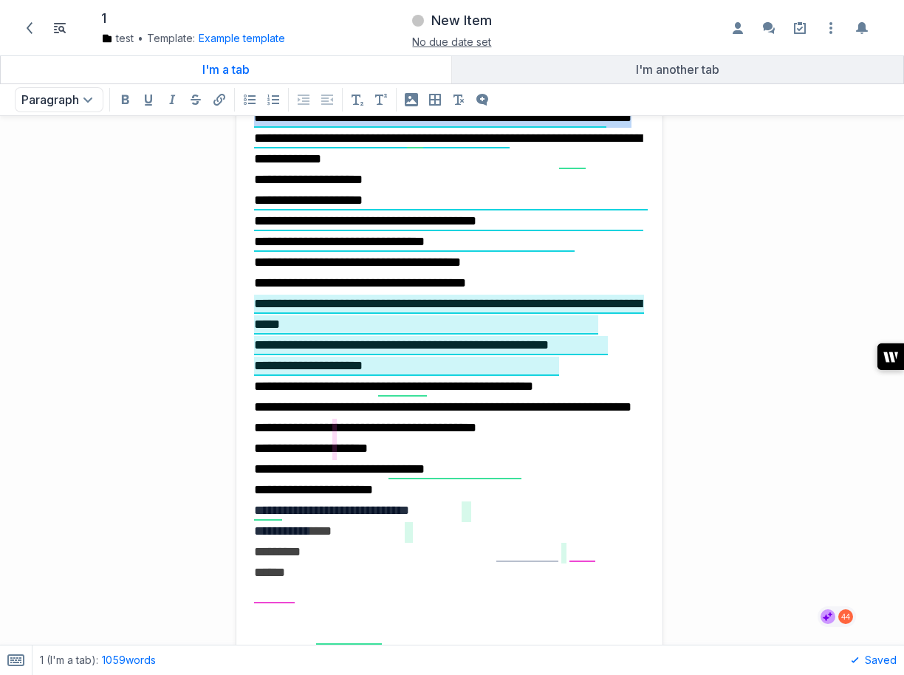
drag, startPoint x: 256, startPoint y: 302, endPoint x: 567, endPoint y: 364, distance: 317.0
click at [567, 367] on span at bounding box center [571, 370] width 24 height 24
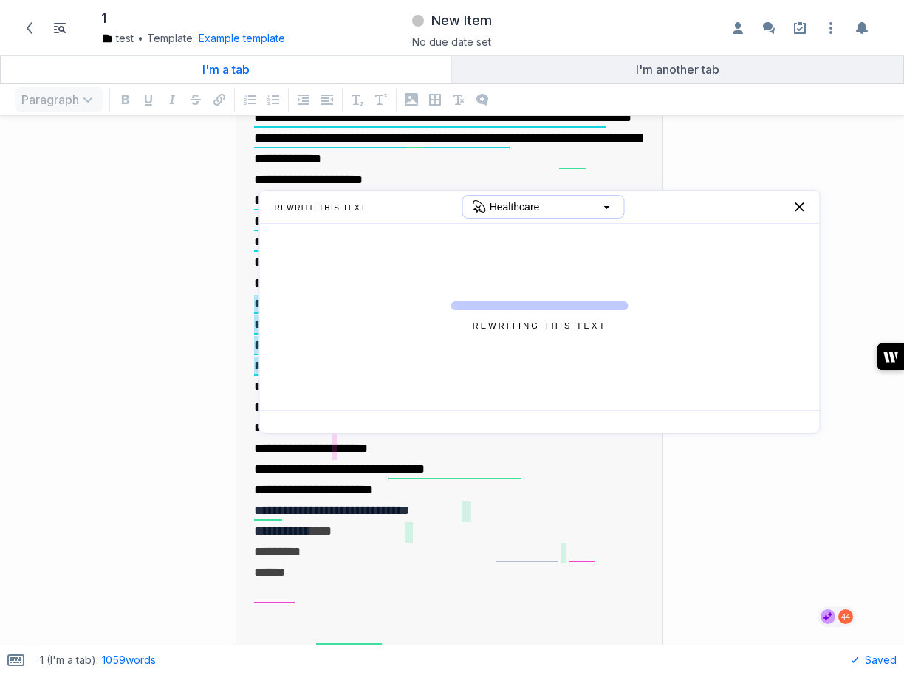
click at [539, 211] on span "Healthcare" at bounding box center [515, 207] width 50 height 21
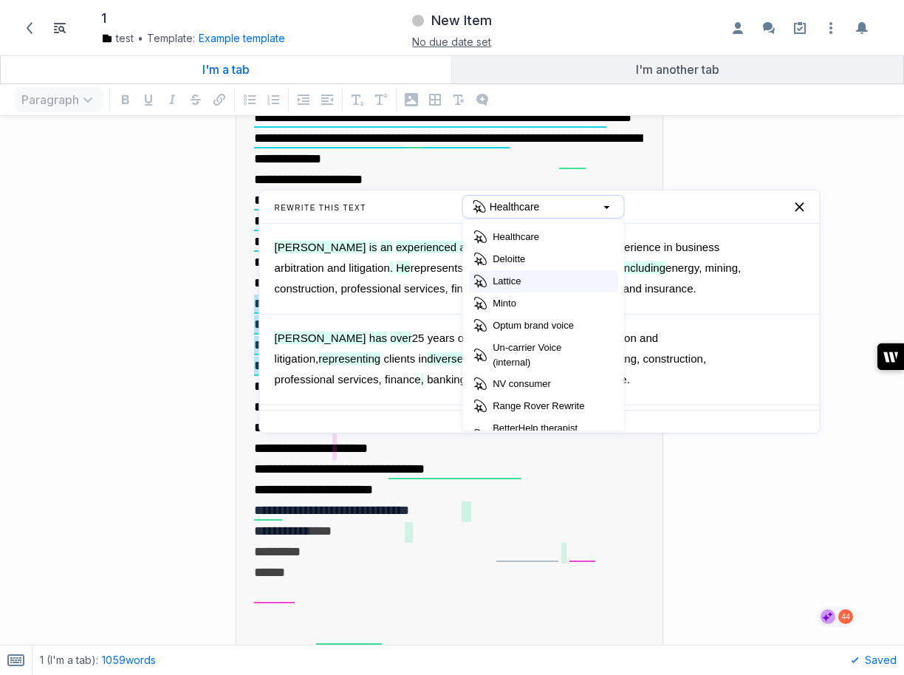
click at [529, 276] on div "Lattice" at bounding box center [543, 281] width 149 height 22
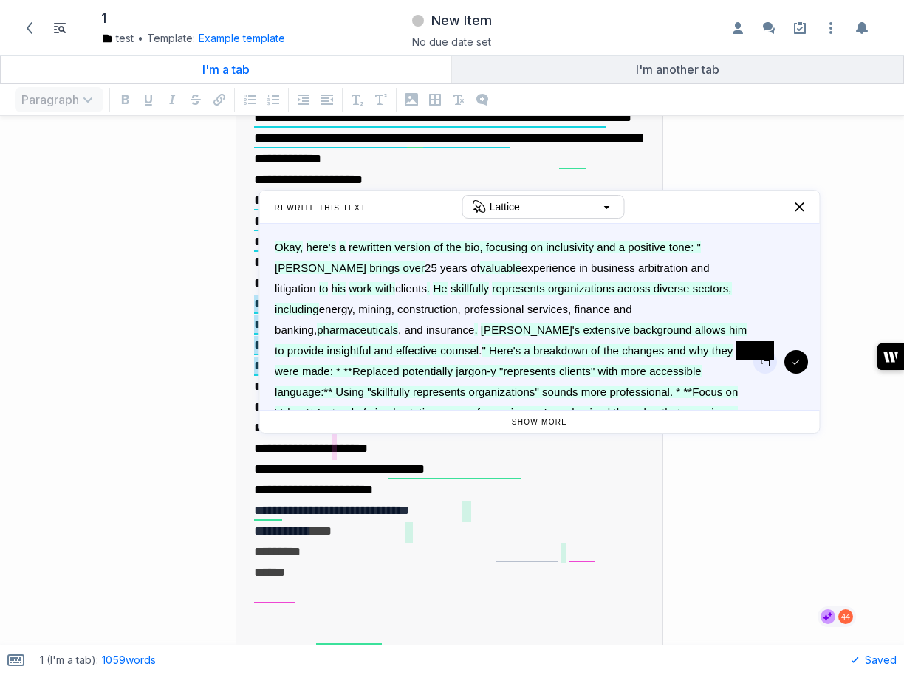
click at [766, 370] on button "button" at bounding box center [766, 362] width 24 height 24
click at [796, 369] on button "button" at bounding box center [797, 362] width 24 height 24
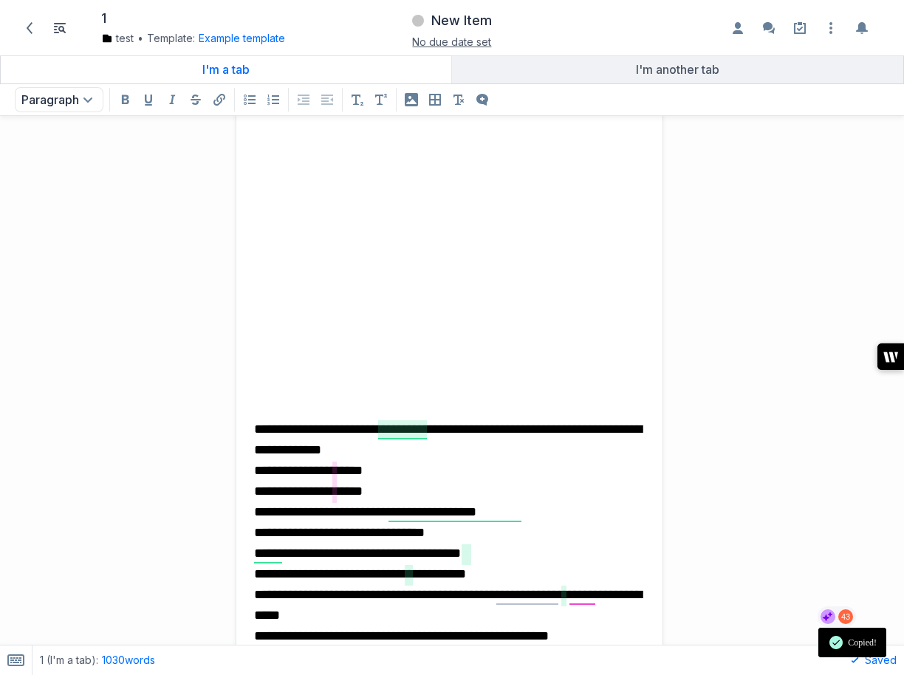
scroll to position [2949, 0]
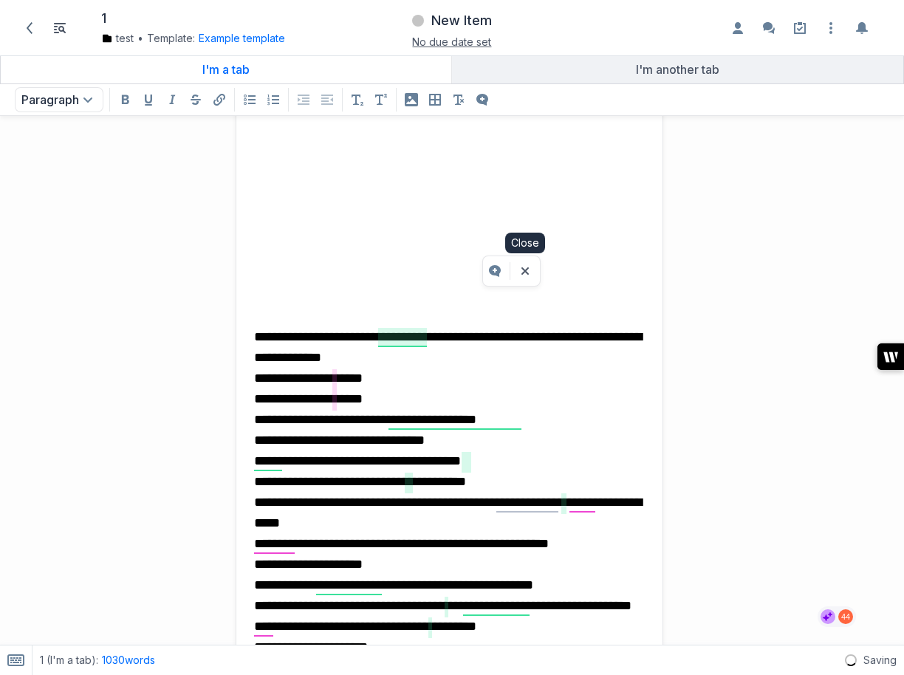
click at [502, 219] on p "grid" at bounding box center [449, 212] width 391 height 21
click at [416, 244] on p "grid" at bounding box center [449, 254] width 391 height 21
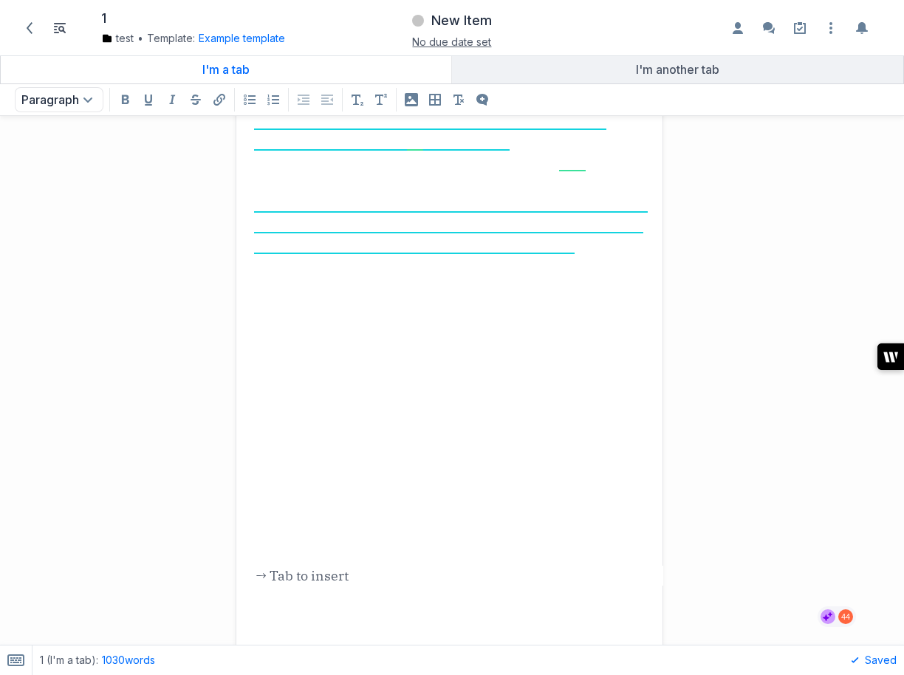
scroll to position [2613, 0]
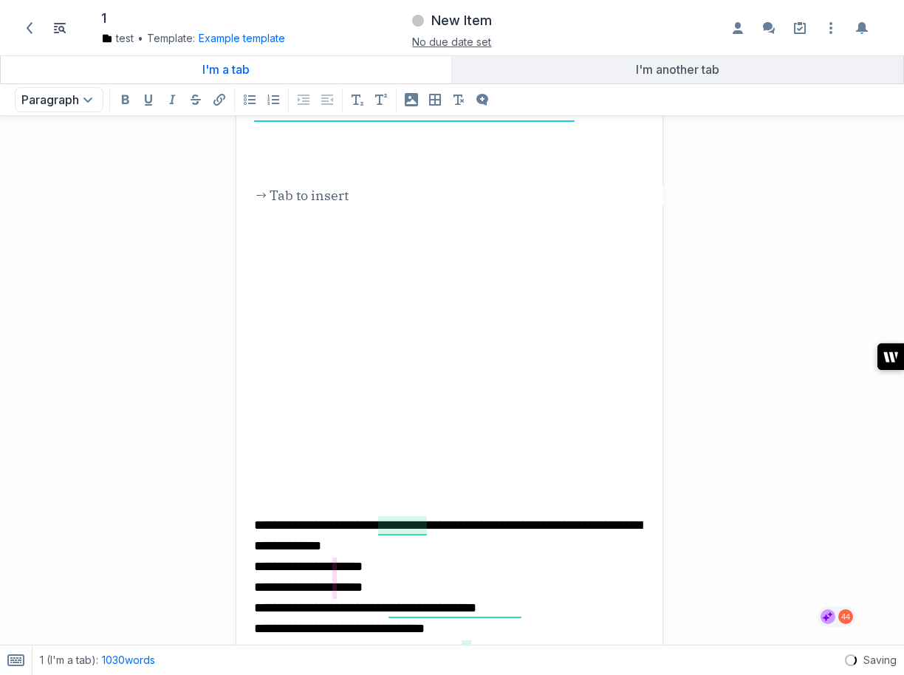
scroll to position [2740, 0]
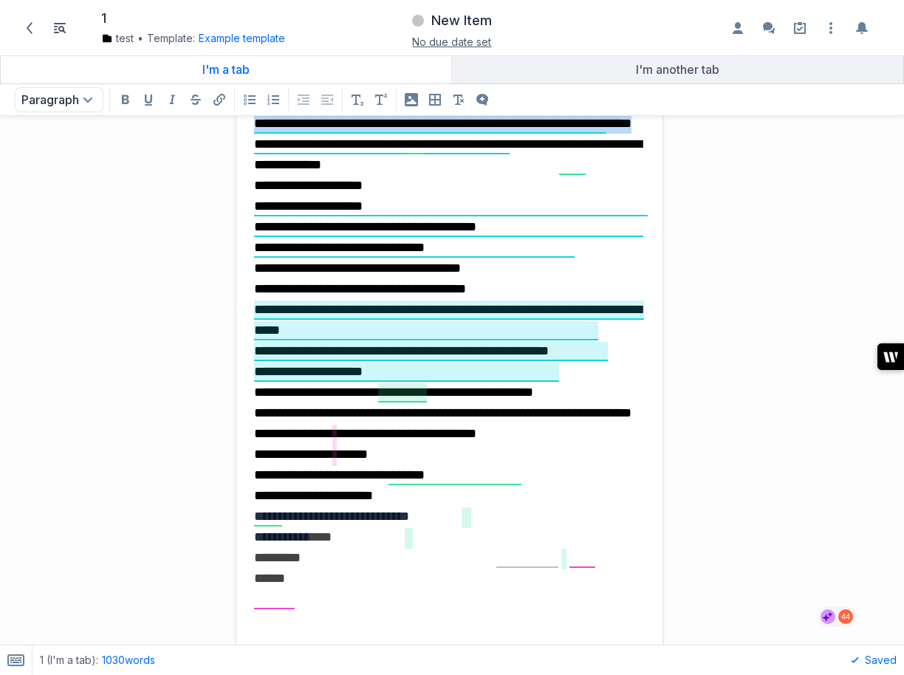
drag, startPoint x: 568, startPoint y: 372, endPoint x: 263, endPoint y: 306, distance: 312.1
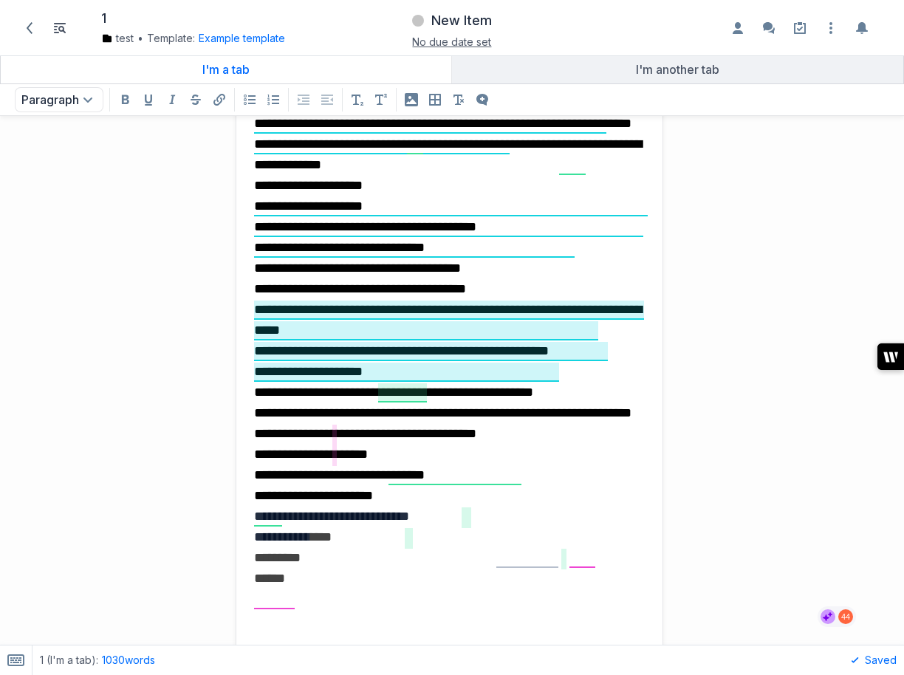
click at [259, 130] on span "**********" at bounding box center [448, 102] width 388 height 55
click at [526, 171] on span "**********" at bounding box center [448, 154] width 388 height 34
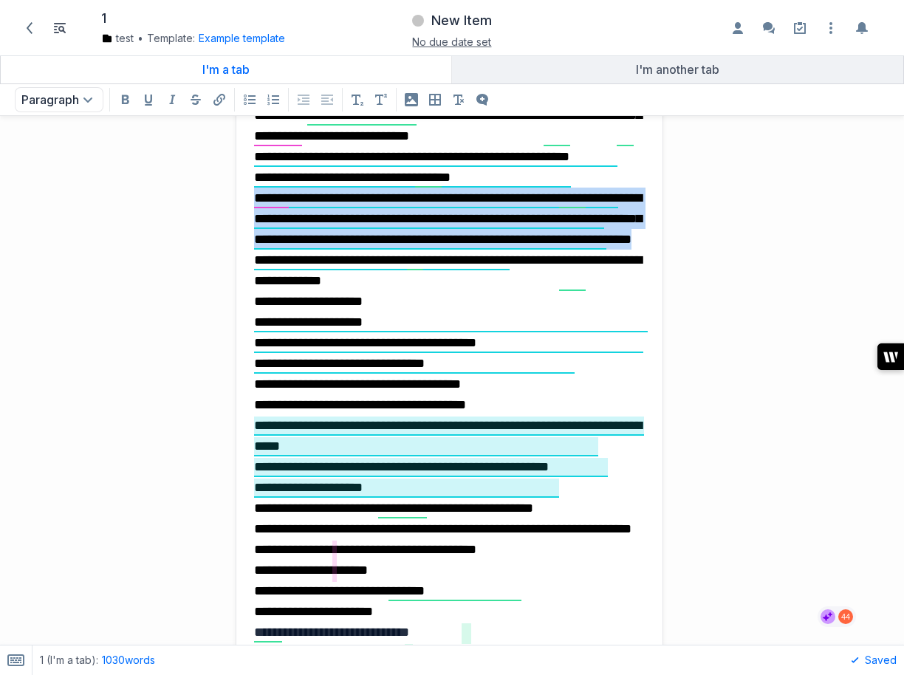
drag, startPoint x: 565, startPoint y: 488, endPoint x: 245, endPoint y: 424, distance: 326.3
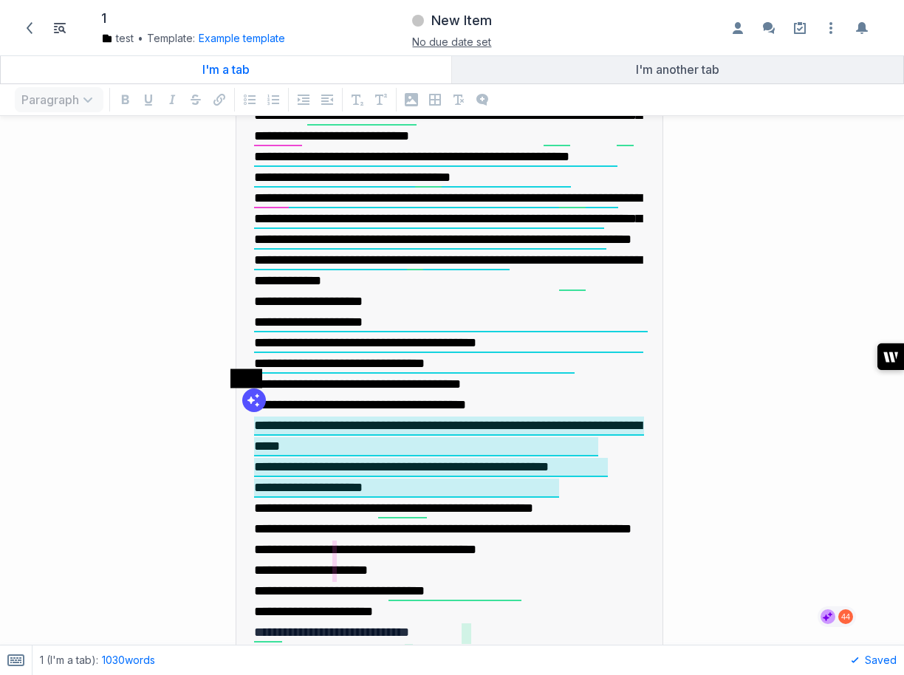
click at [258, 401] on span at bounding box center [254, 401] width 24 height 24
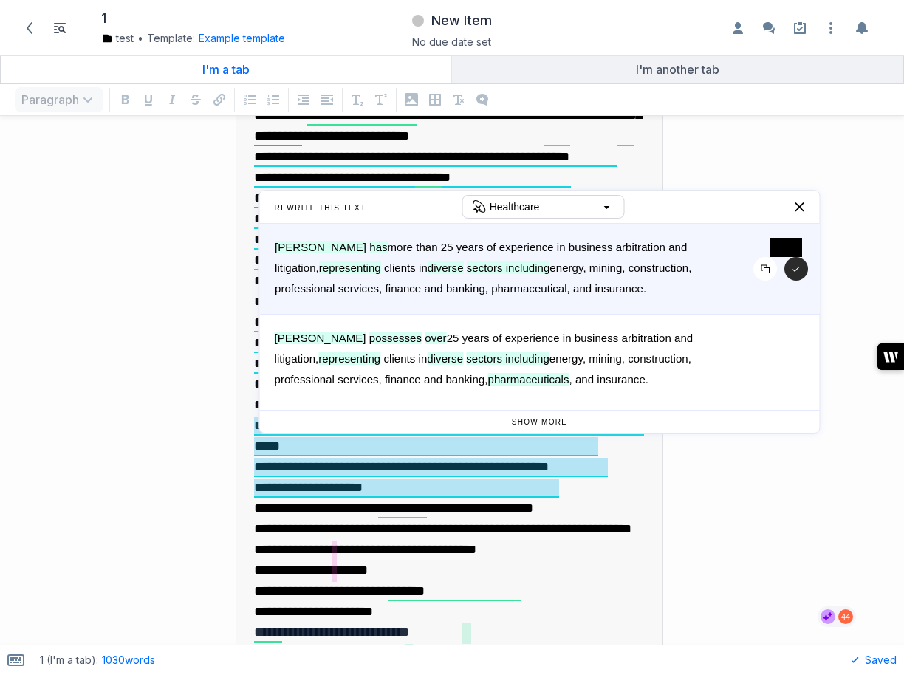
click at [795, 265] on button "button" at bounding box center [797, 269] width 24 height 24
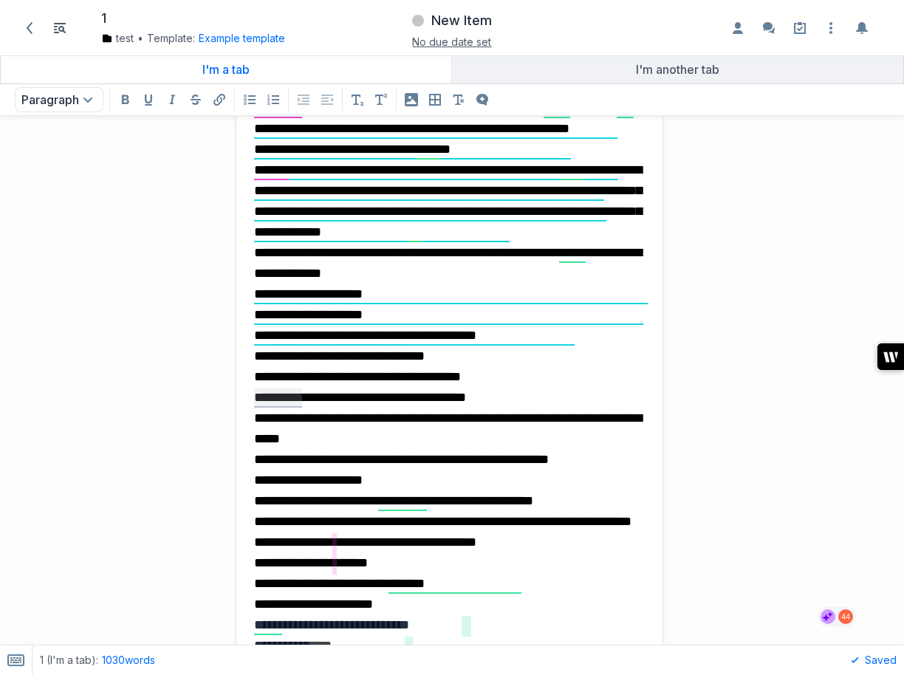
scroll to position [2556, 0]
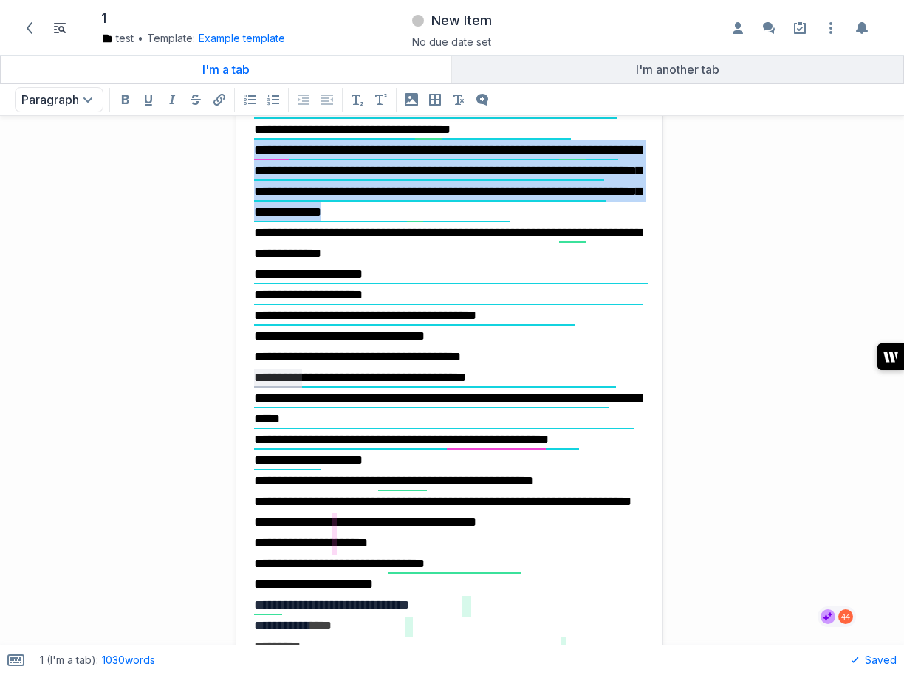
drag, startPoint x: 328, startPoint y: 463, endPoint x: 247, endPoint y: 381, distance: 115.5
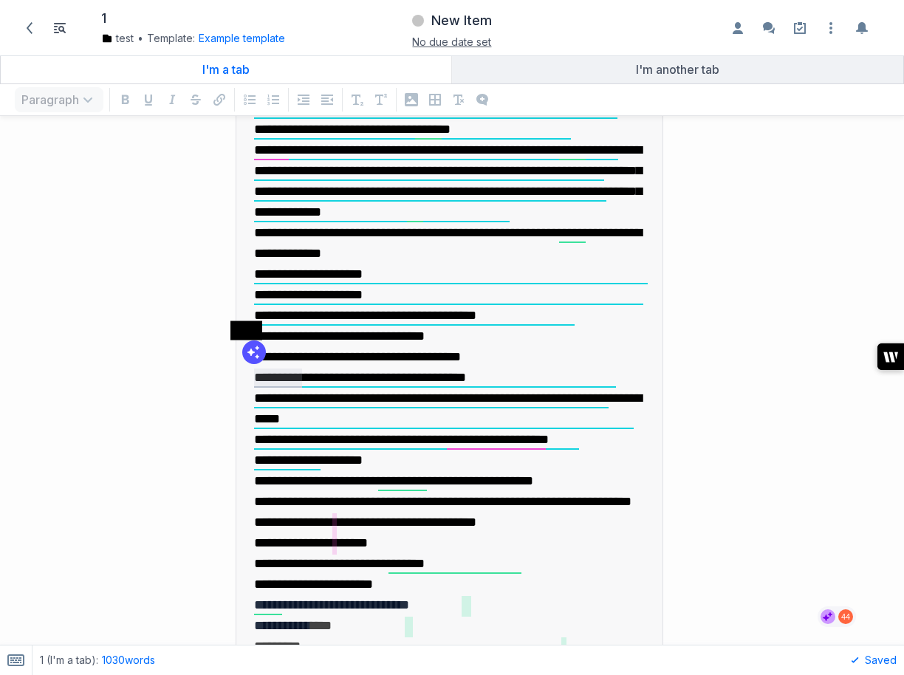
click at [253, 355] on span at bounding box center [254, 353] width 24 height 24
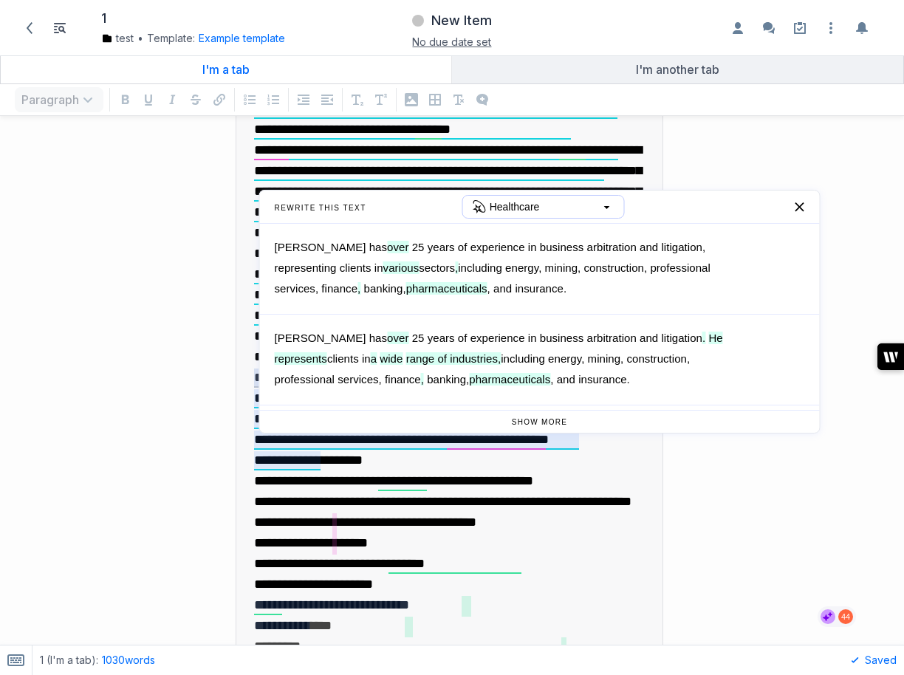
click at [576, 205] on div "Healthcare" at bounding box center [544, 207] width 163 height 24
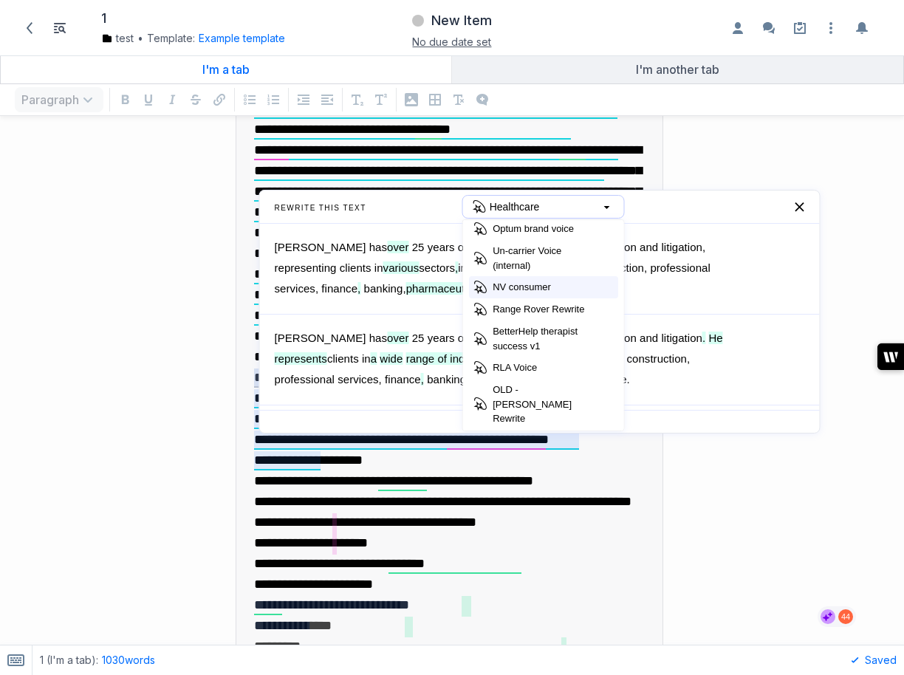
scroll to position [117, 0]
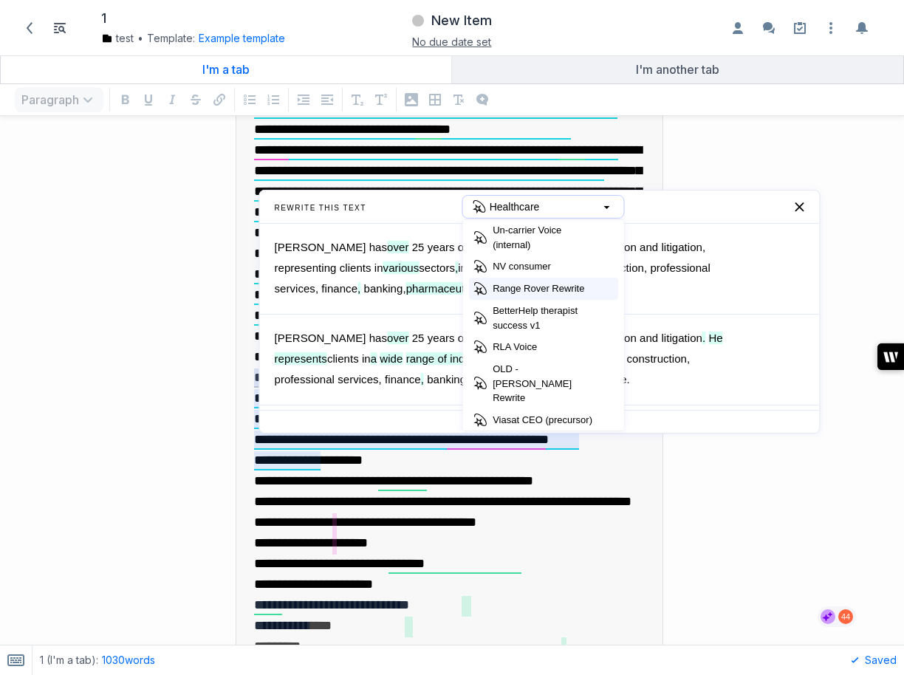
click at [564, 296] on p "Range Rover Rewrite" at bounding box center [539, 288] width 92 height 15
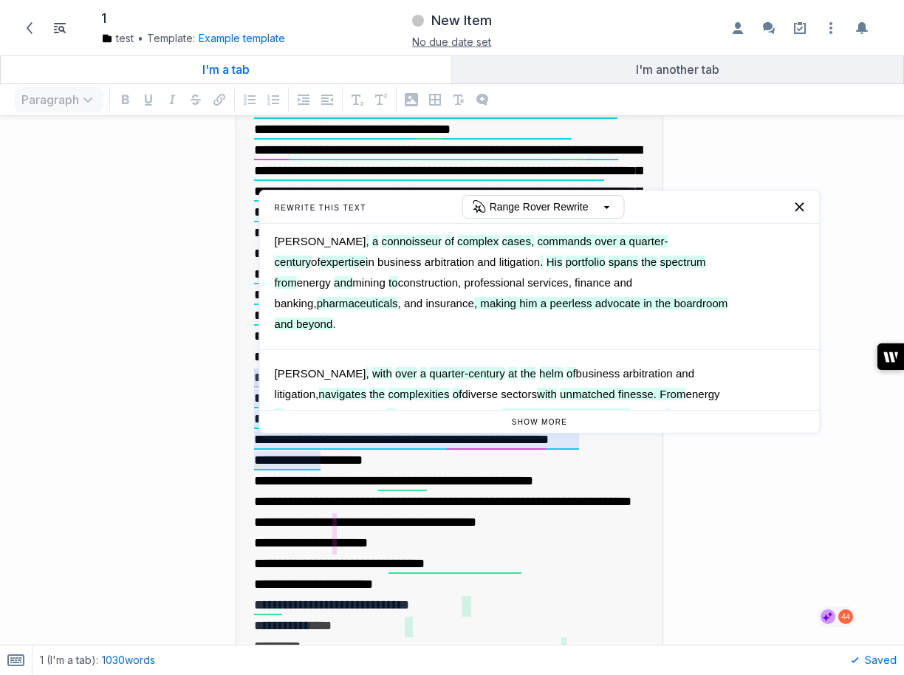
scroll to position [131, 0]
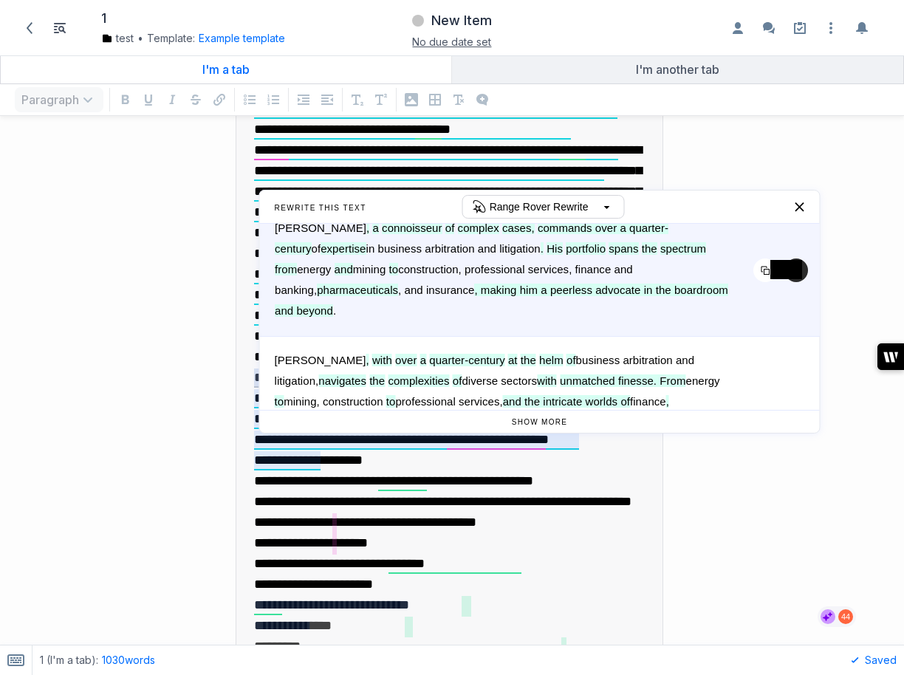
click at [798, 282] on button "button" at bounding box center [797, 271] width 24 height 24
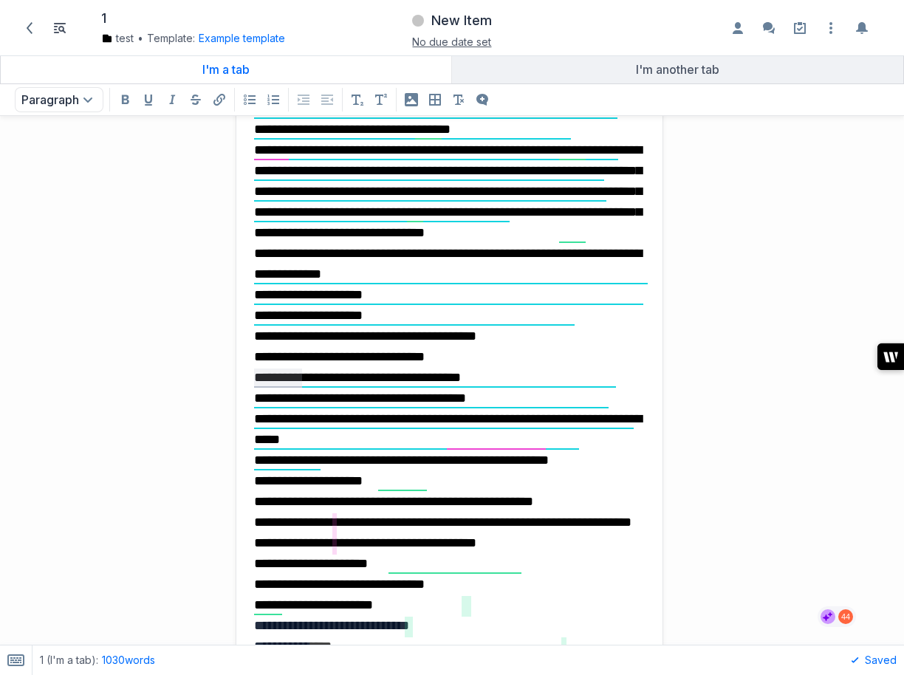
scroll to position [2440, 0]
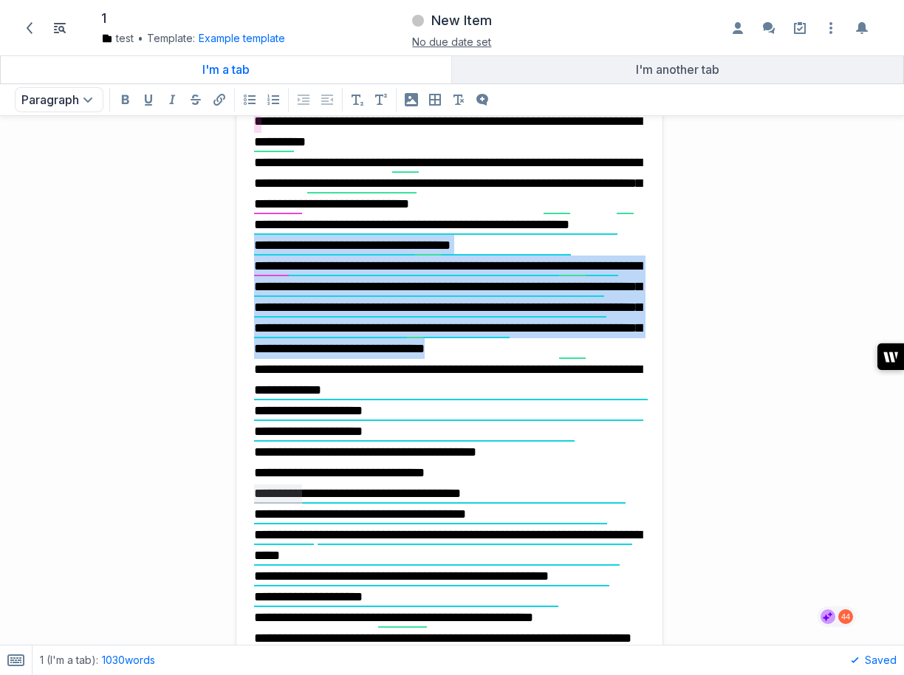
drag, startPoint x: 566, startPoint y: 601, endPoint x: 237, endPoint y: 481, distance: 349.9
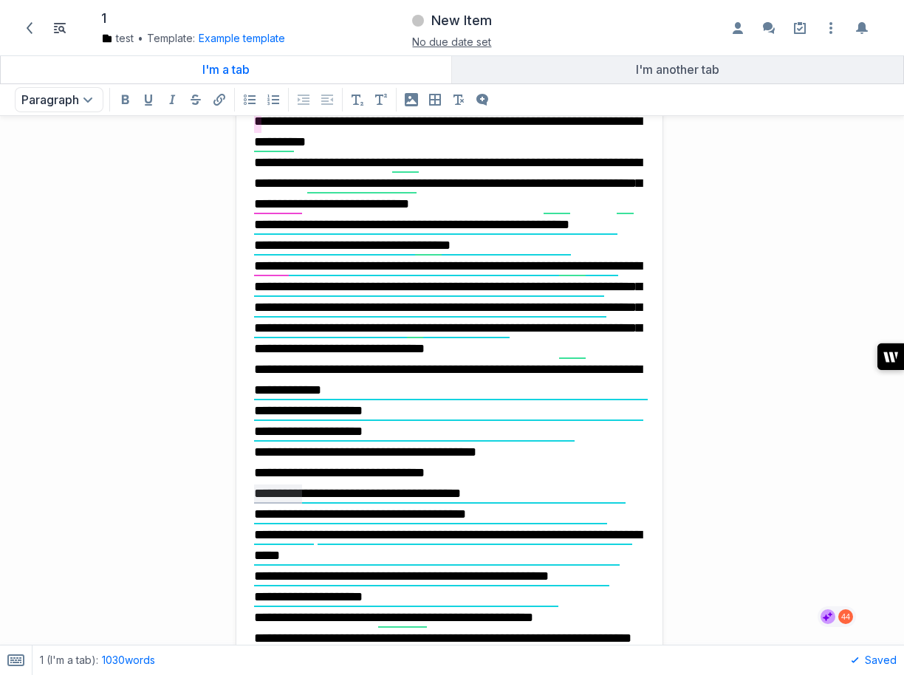
click at [506, 355] on font "**********" at bounding box center [448, 307] width 388 height 96
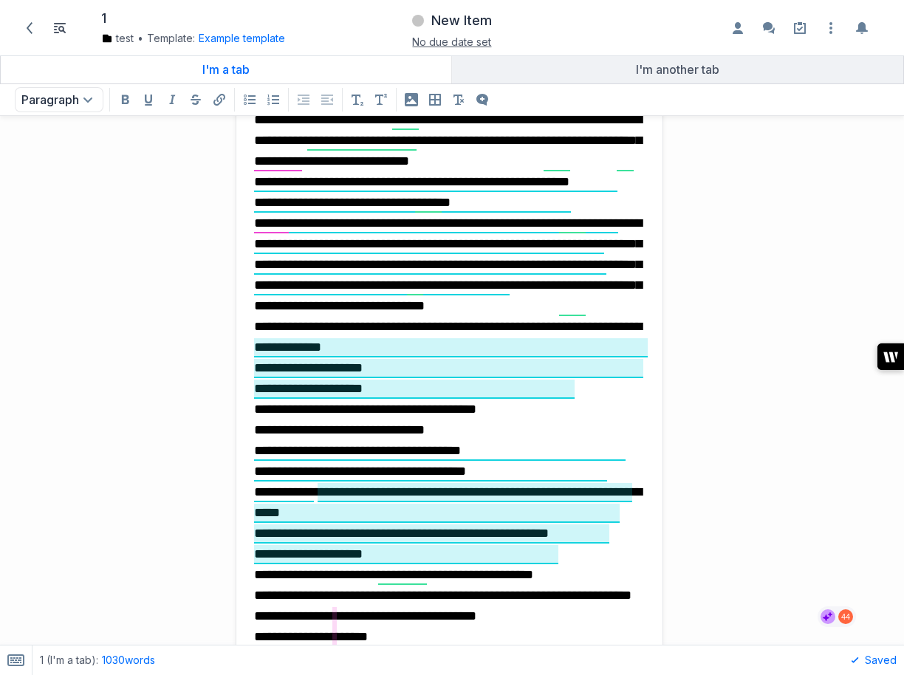
scroll to position [2488, 0]
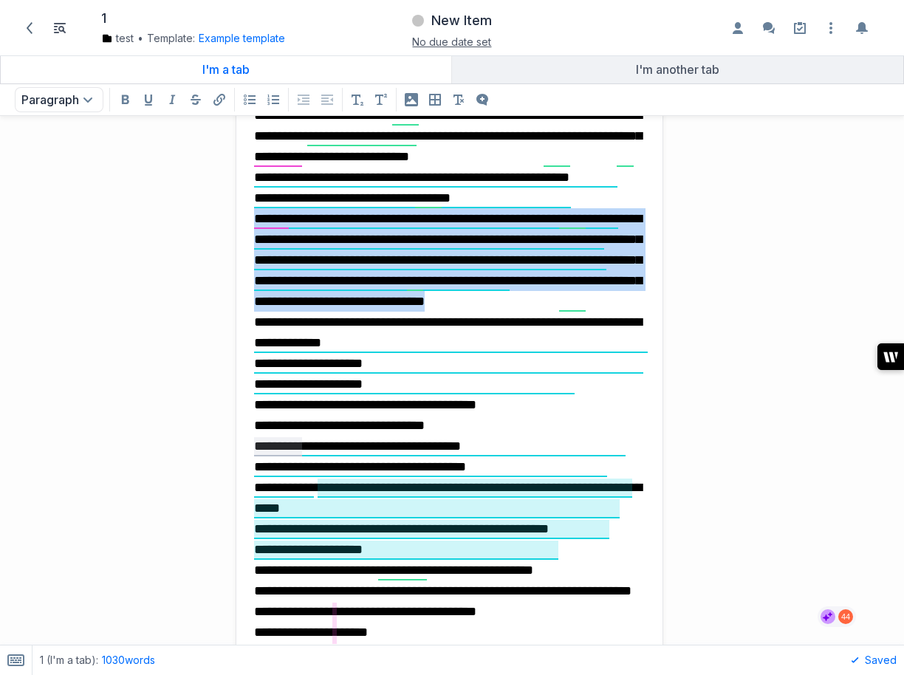
drag, startPoint x: 565, startPoint y: 551, endPoint x: 253, endPoint y: 444, distance: 330.4
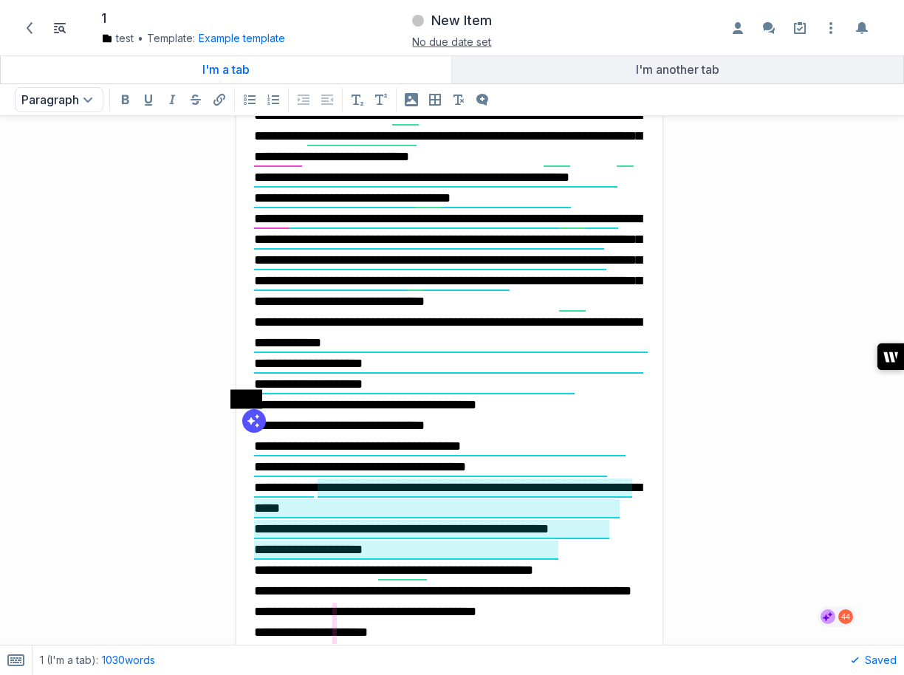
click at [258, 422] on span at bounding box center [254, 421] width 24 height 24
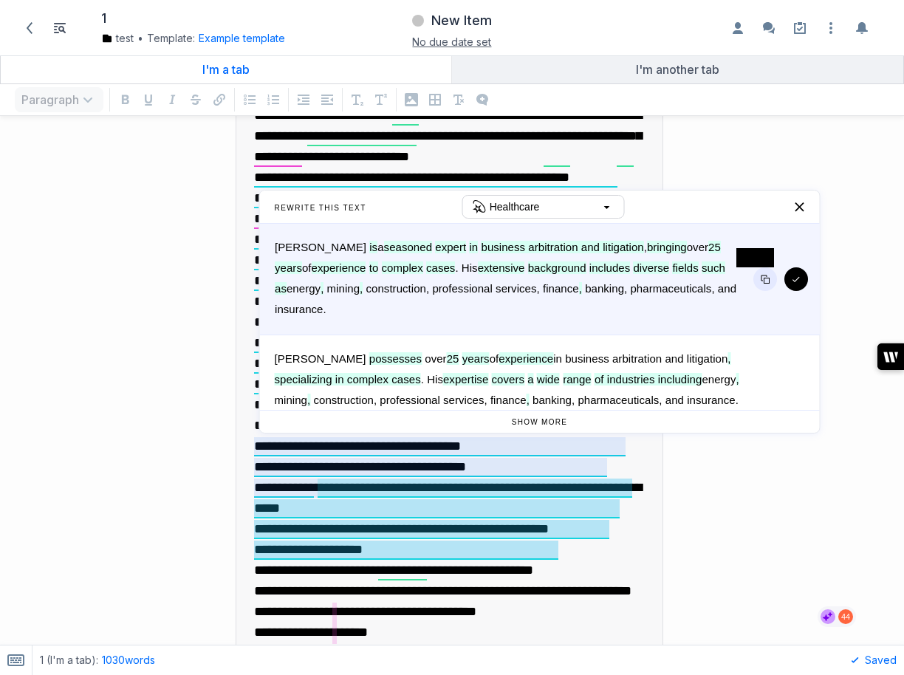
click at [759, 280] on button "button" at bounding box center [766, 279] width 24 height 24
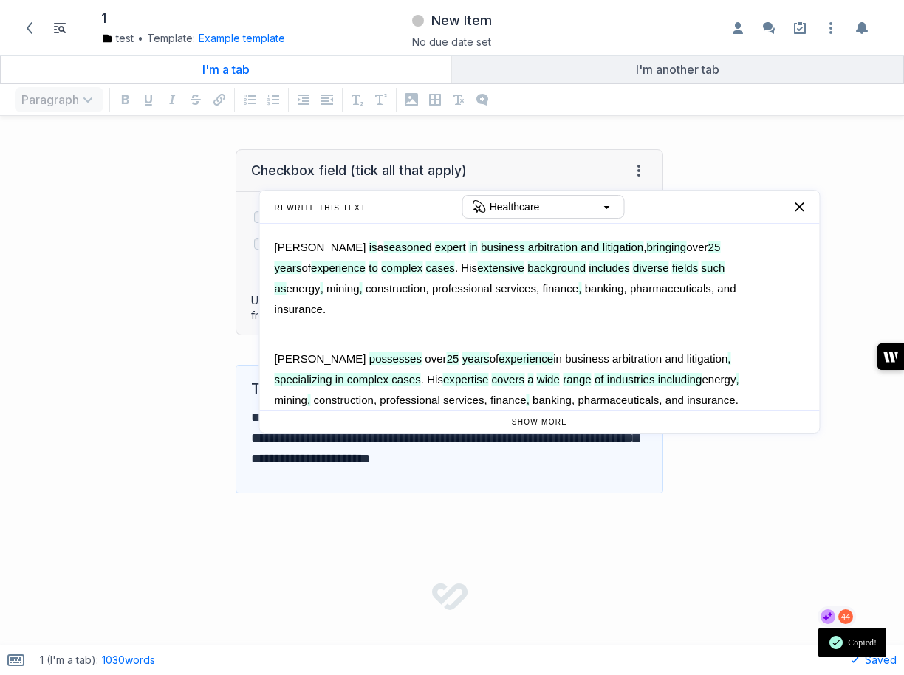
scroll to position [3849, 0]
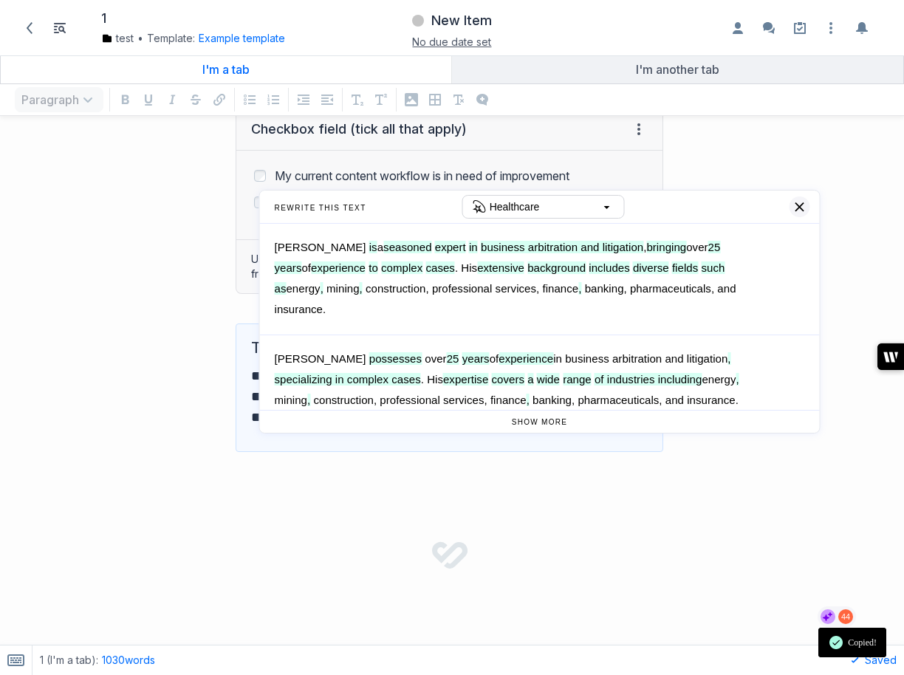
click at [799, 206] on button "button" at bounding box center [799, 207] width 21 height 21
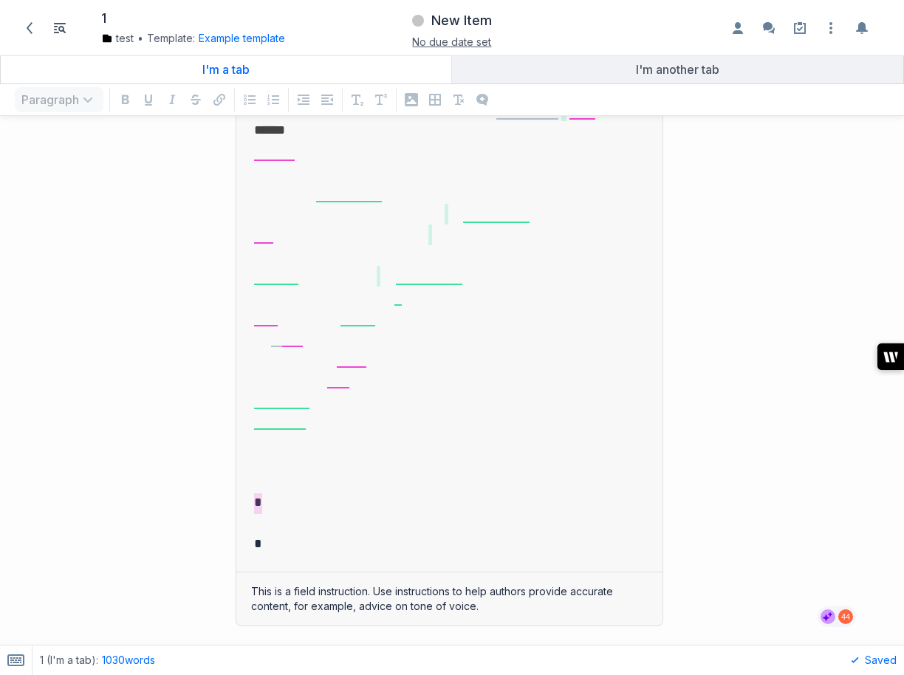
scroll to position [3137, 0]
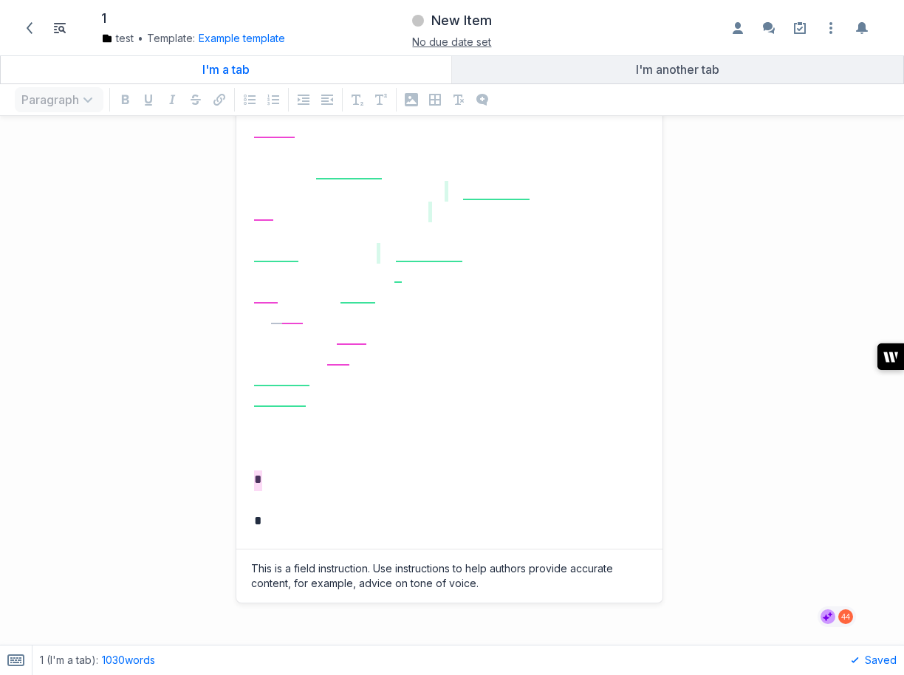
click at [313, 437] on p "grid" at bounding box center [449, 438] width 391 height 21
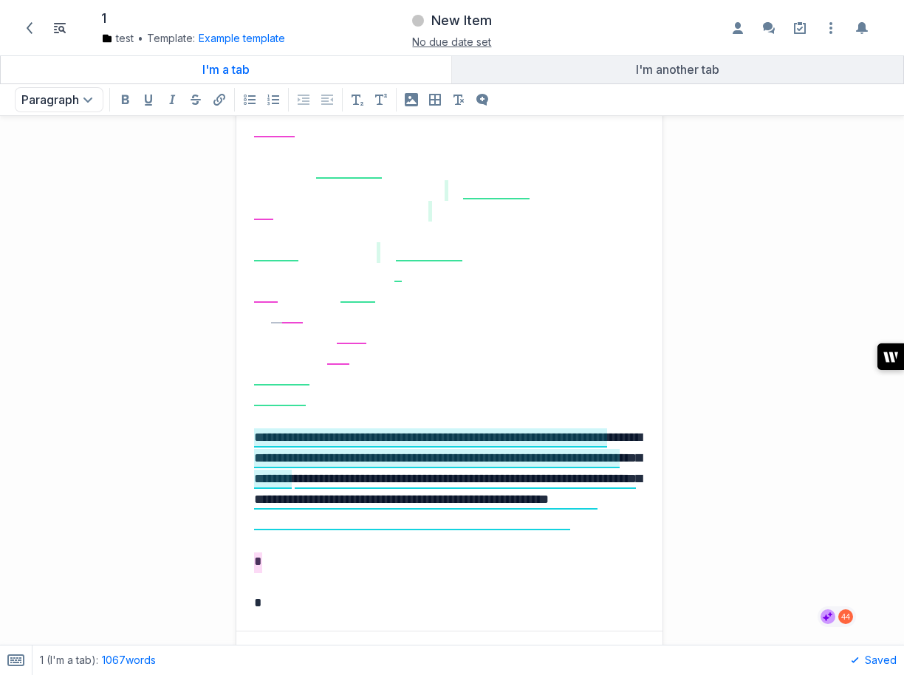
scroll to position [1, 1]
click at [826, 620] on icon at bounding box center [826, 618] width 7 height 7
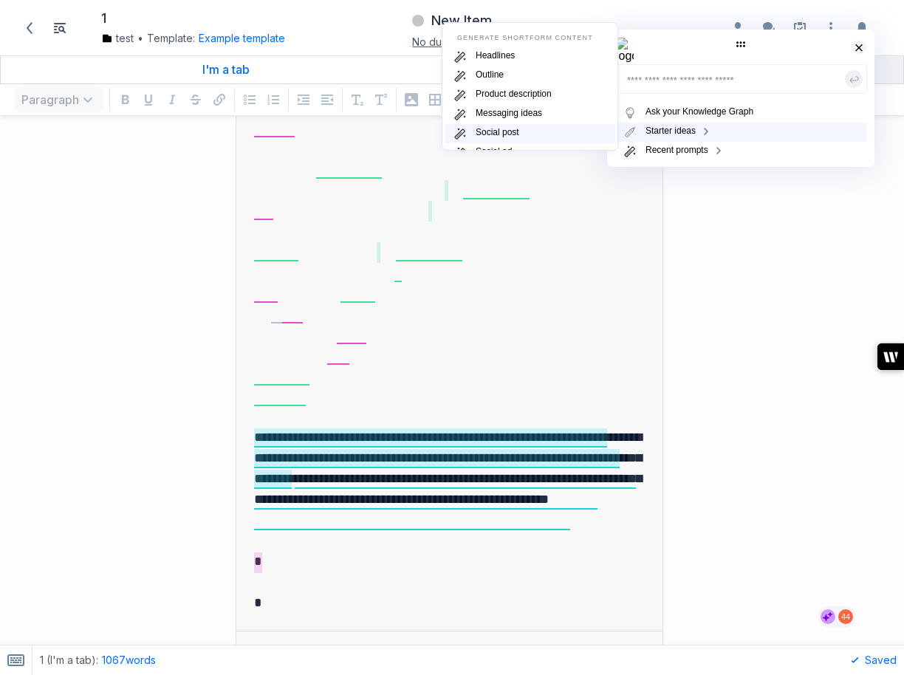
click at [513, 131] on span "Social post" at bounding box center [498, 133] width 44 height 13
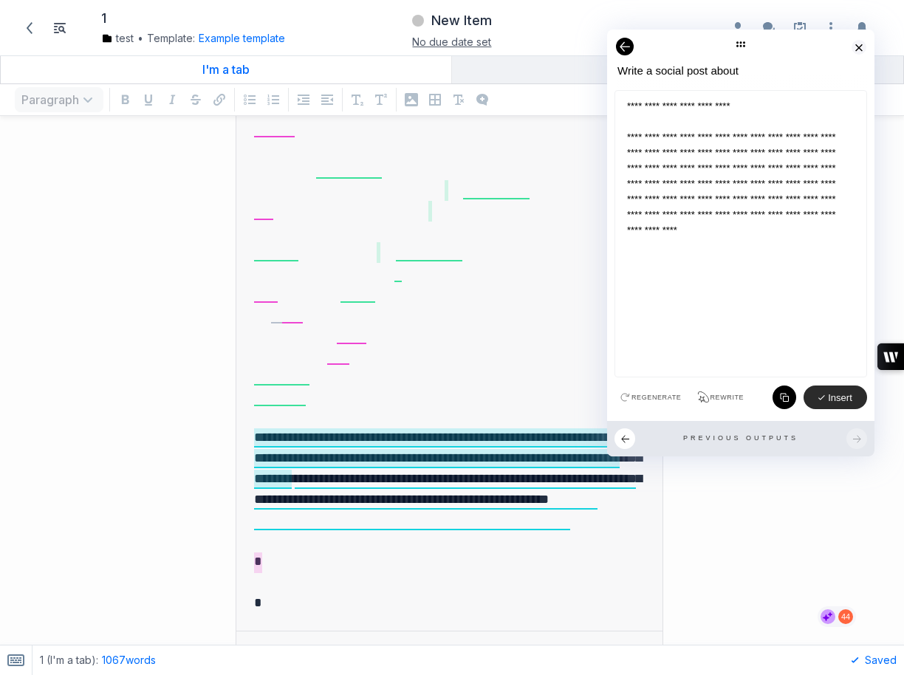
click at [829, 391] on button "Insert" at bounding box center [836, 398] width 64 height 24
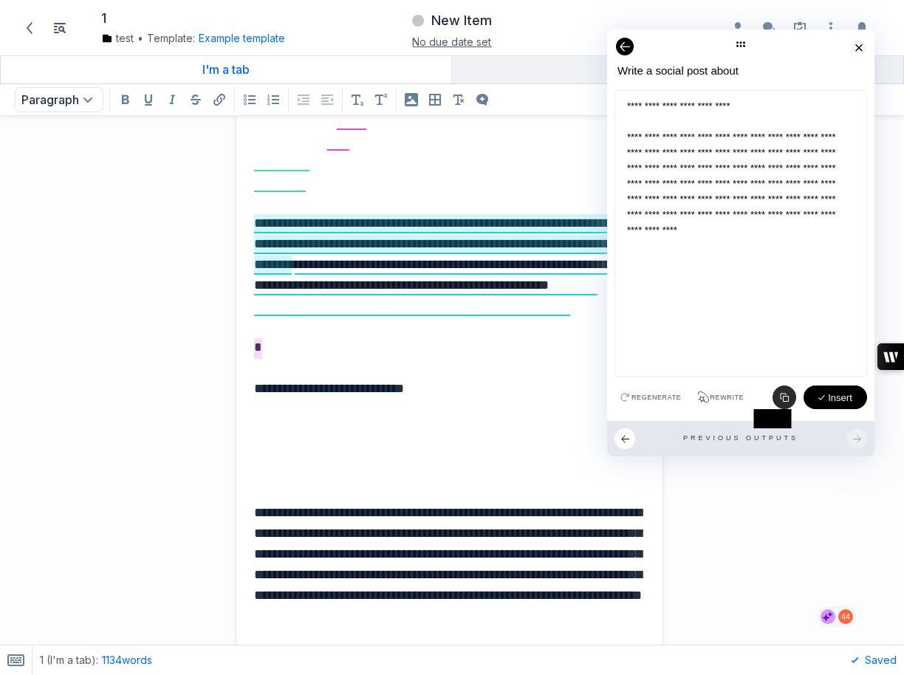
click at [780, 396] on button "button" at bounding box center [785, 398] width 24 height 24
click at [391, 630] on p "**********" at bounding box center [449, 574] width 391 height 145
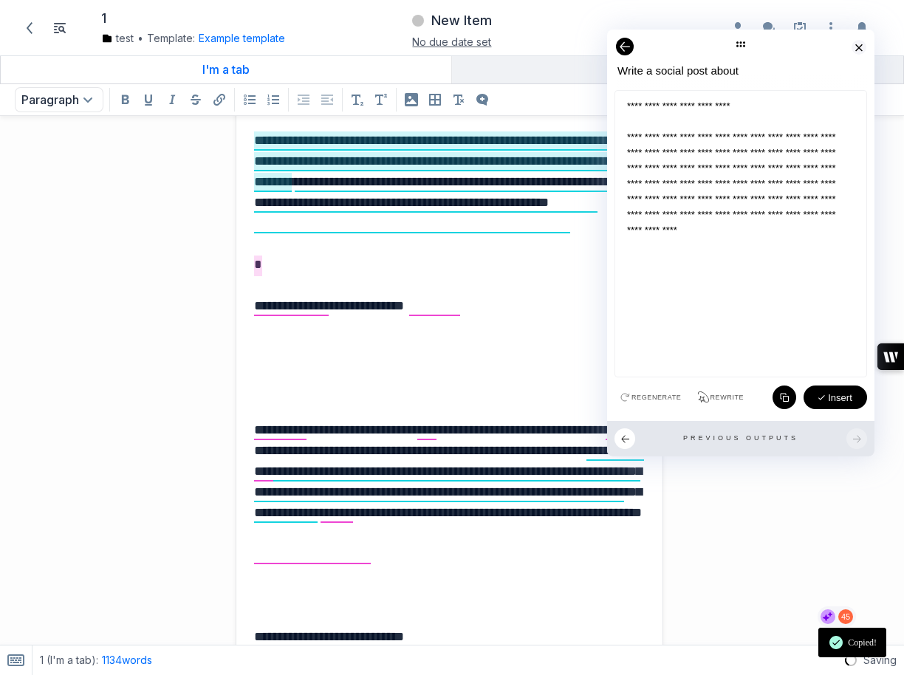
scroll to position [3600, 0]
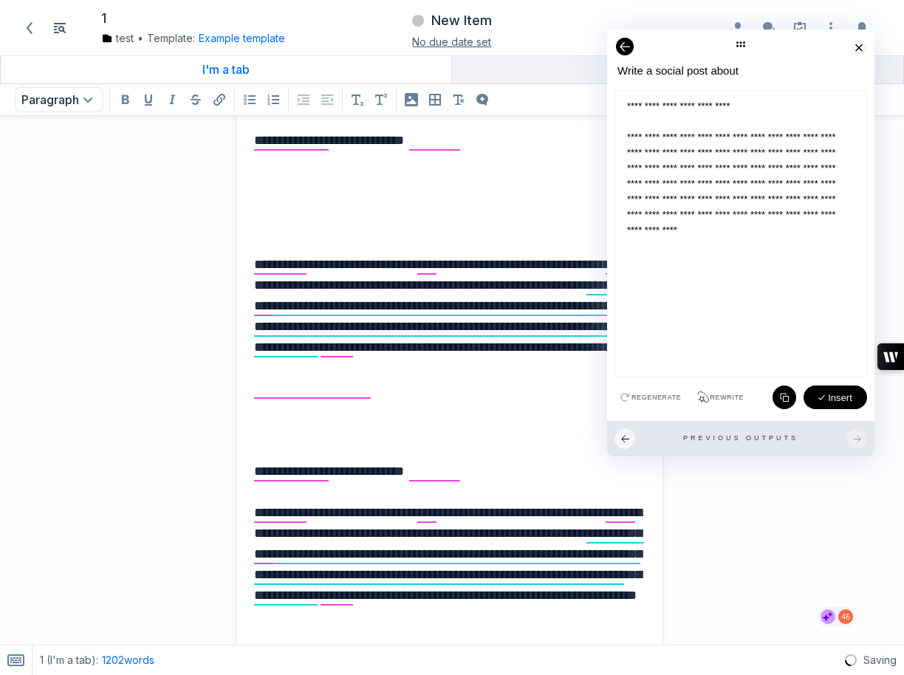
click at [621, 445] on button "button" at bounding box center [625, 439] width 21 height 21
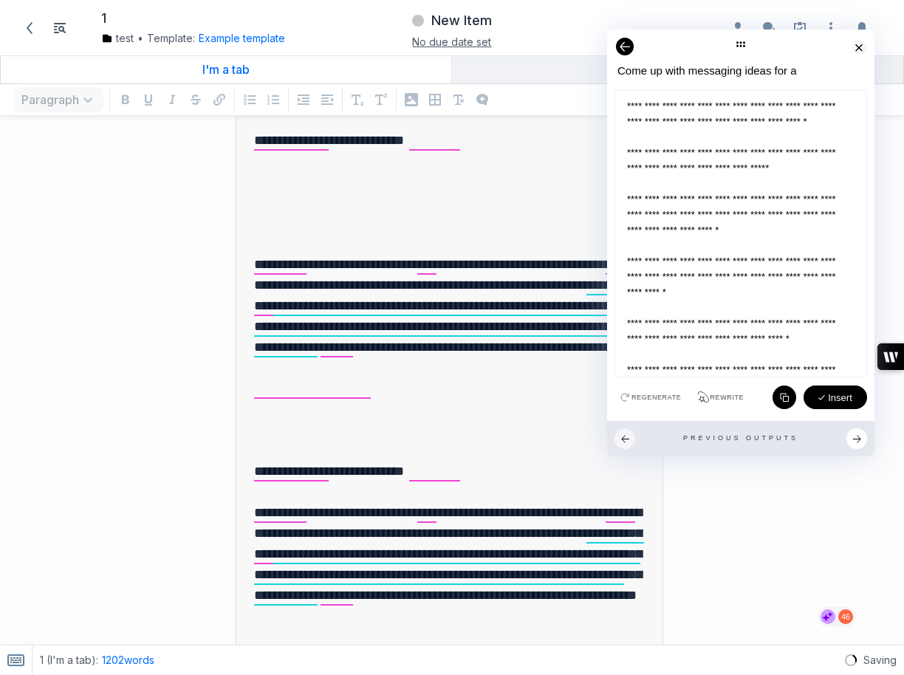
click at [621, 445] on button "button" at bounding box center [625, 439] width 21 height 21
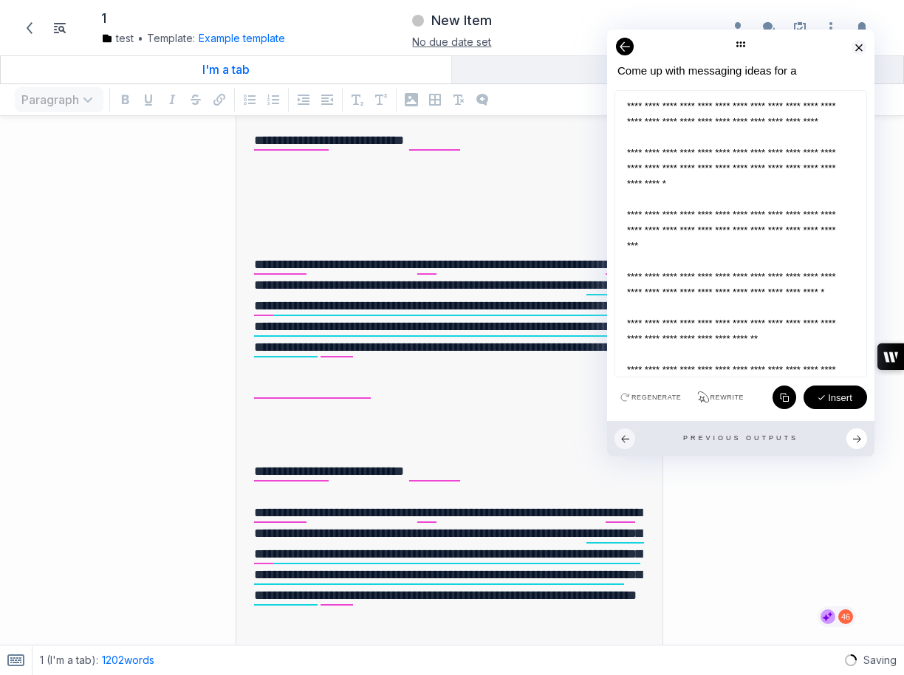
click at [621, 445] on button "button" at bounding box center [625, 439] width 21 height 21
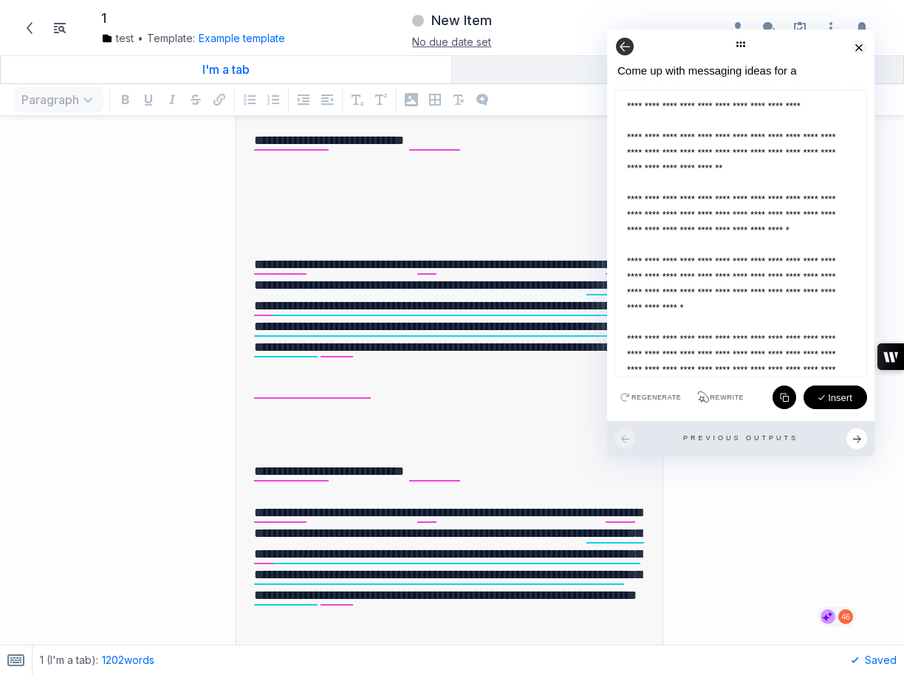
click at [629, 48] on button "button" at bounding box center [625, 47] width 18 height 18
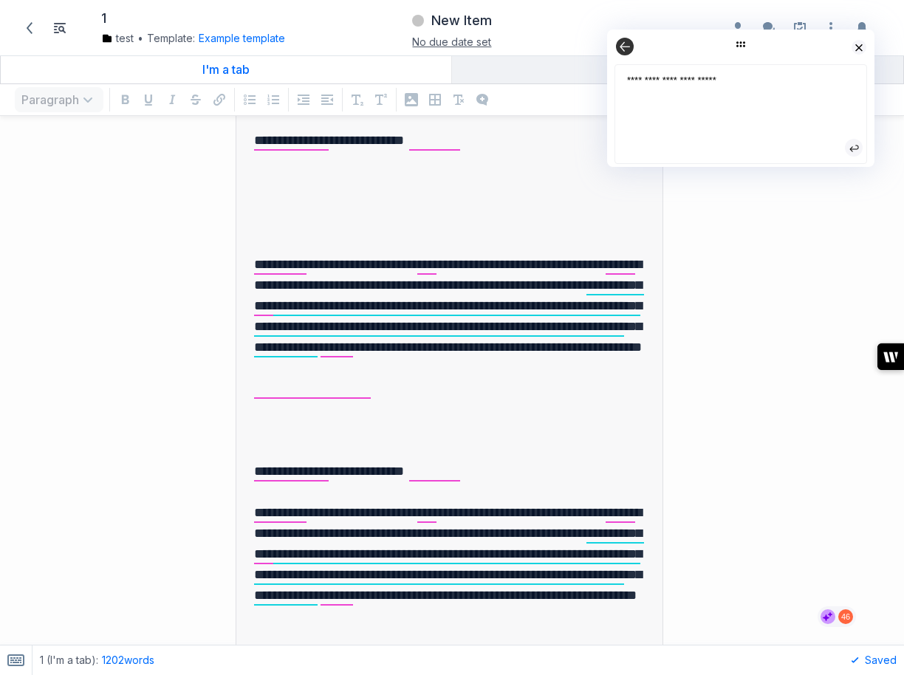
click at [629, 48] on button "button" at bounding box center [625, 47] width 18 height 18
click at [862, 47] on button "button" at bounding box center [859, 47] width 15 height 15
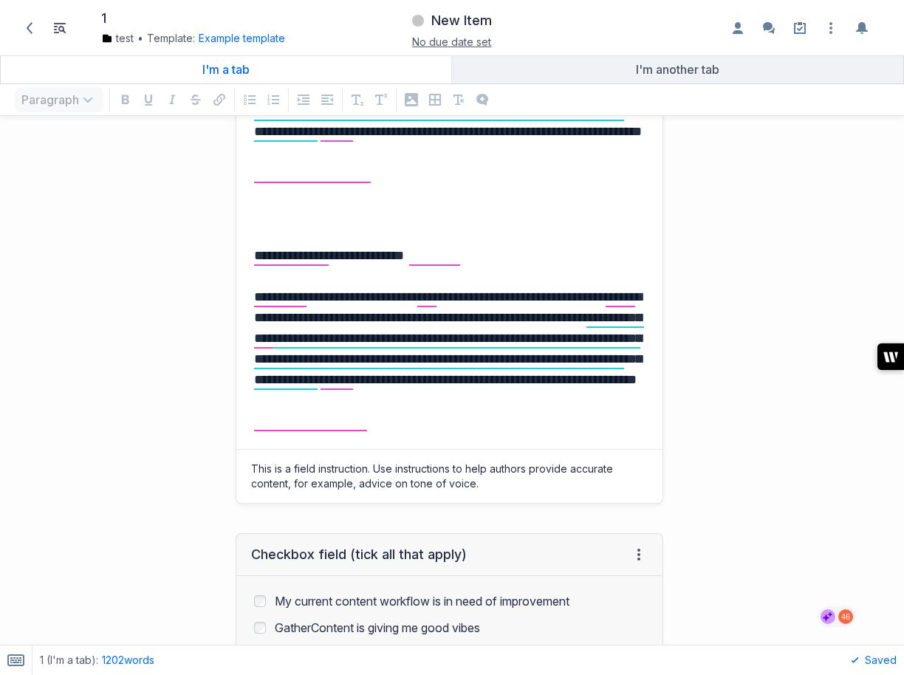
scroll to position [3962, 0]
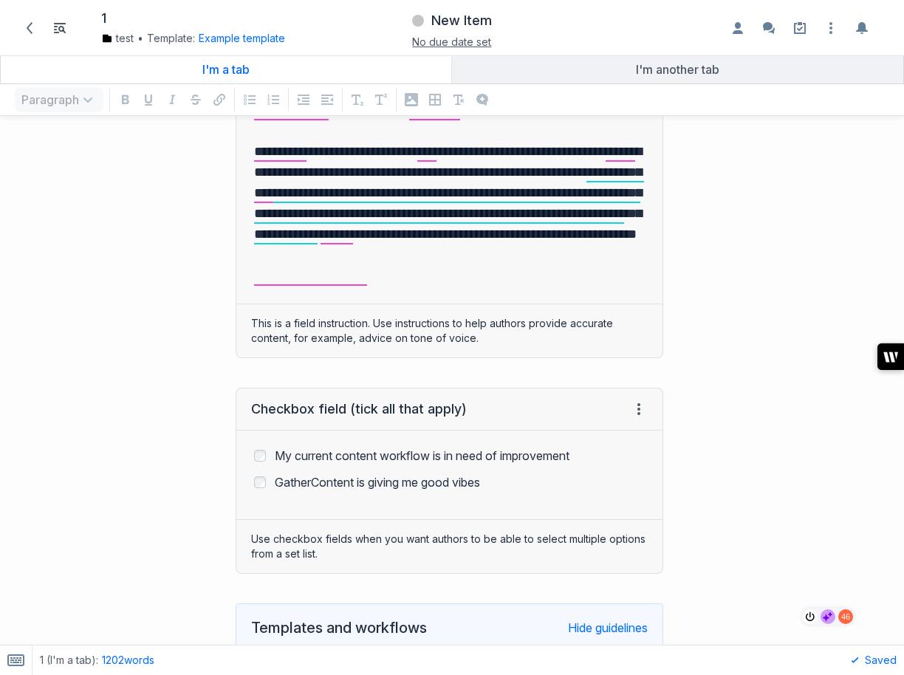
click at [811, 621] on div "46" at bounding box center [832, 617] width 47 height 21
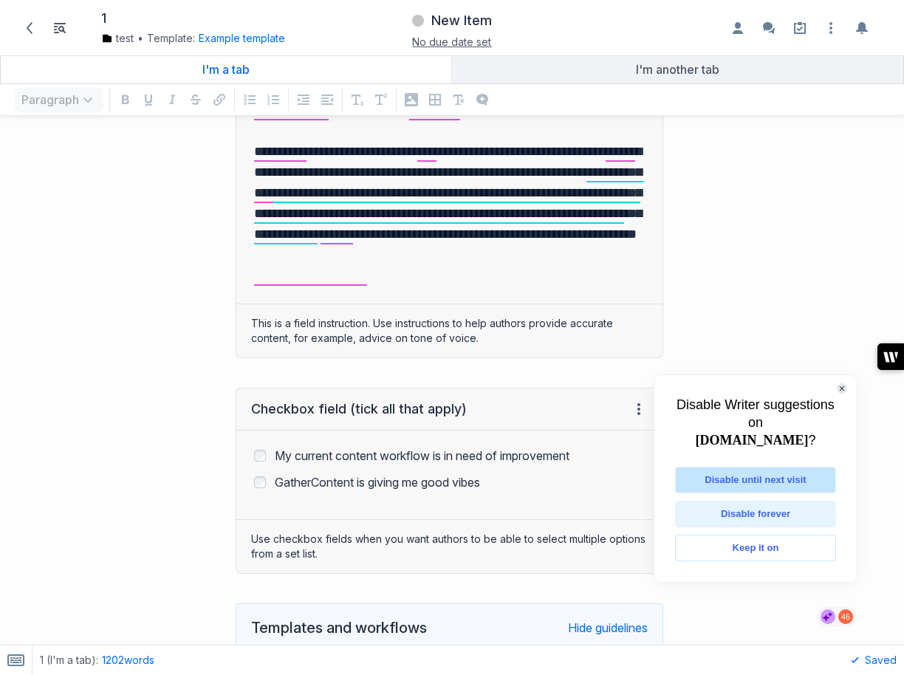
click at [784, 494] on span "Disable until next visit" at bounding box center [755, 480] width 161 height 27
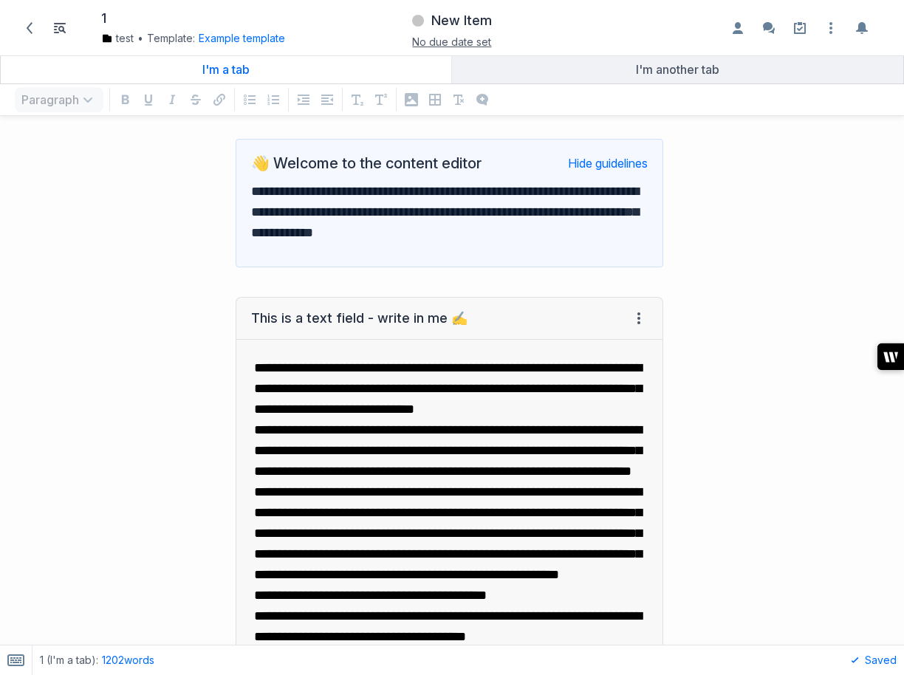
scroll to position [0, 0]
